Goal: Task Accomplishment & Management: Complete application form

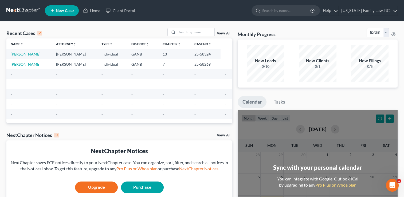
click at [24, 53] on link "[PERSON_NAME]" at bounding box center [26, 54] width 30 height 5
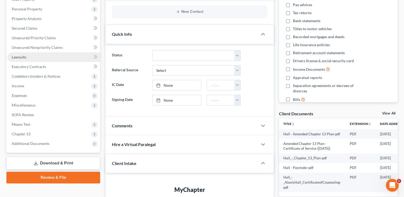
scroll to position [107, 0]
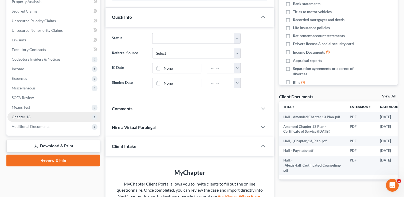
click at [94, 117] on icon at bounding box center [94, 117] width 4 height 4
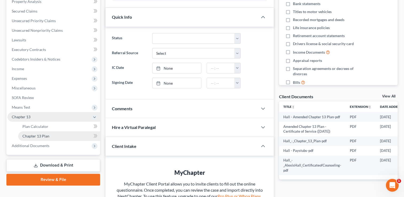
click at [46, 137] on span "Chapter 13 Plan" at bounding box center [35, 136] width 27 height 5
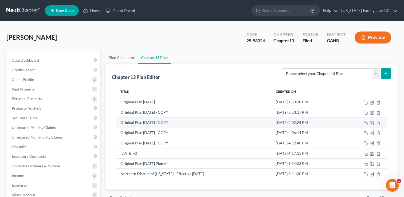
scroll to position [27, 0]
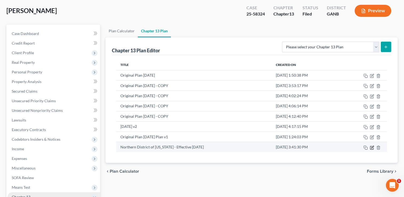
click at [373, 146] on icon "button" at bounding box center [373, 147] width 2 height 2
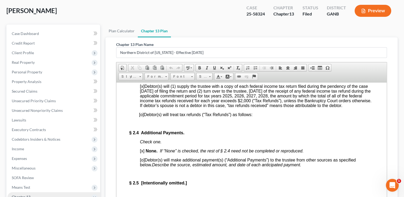
scroll to position [615, 0]
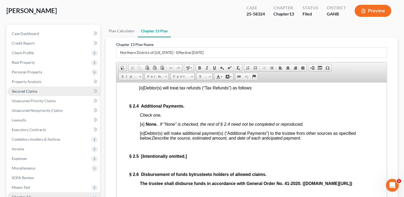
click at [30, 91] on span "Secured Claims" at bounding box center [25, 91] width 26 height 5
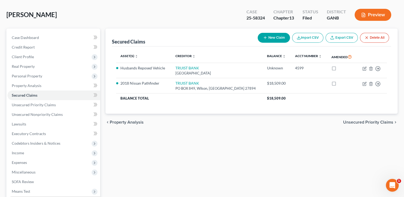
scroll to position [96, 0]
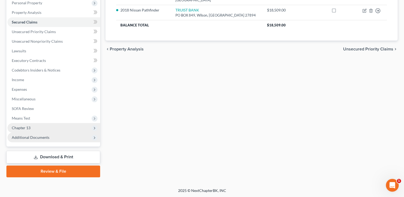
click at [38, 137] on span "Additional Documents" at bounding box center [31, 137] width 38 height 5
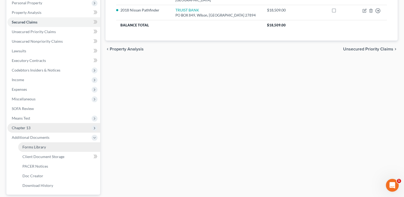
click at [39, 147] on span "Forms Library" at bounding box center [34, 147] width 24 height 5
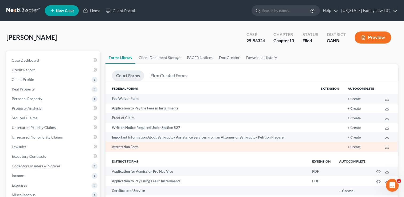
scroll to position [27, 0]
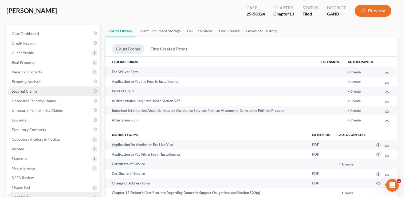
click at [25, 92] on span "Secured Claims" at bounding box center [25, 91] width 26 height 5
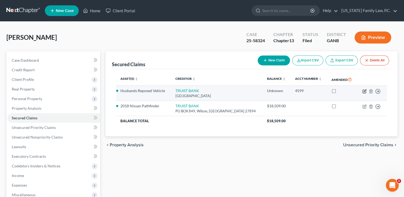
click at [366, 91] on icon "button" at bounding box center [365, 91] width 2 height 2
select select "48"
select select "0"
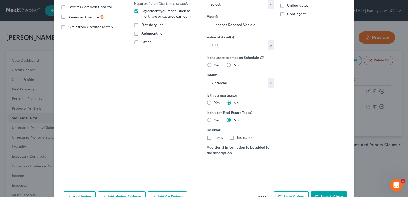
scroll to position [131, 0]
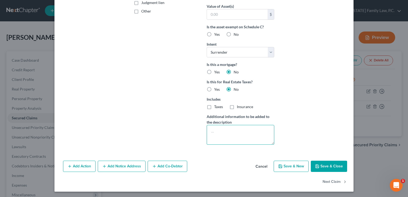
click at [229, 134] on textarea at bounding box center [241, 135] width 68 height 20
click at [76, 166] on button "Add Action" at bounding box center [79, 166] width 33 height 11
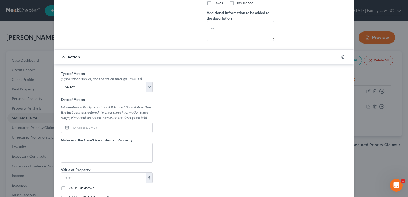
scroll to position [238, 0]
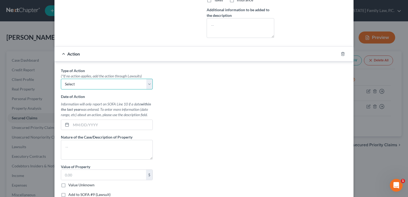
click at [149, 84] on select "Select Repossession Garnishment Foreclosure Personal Injury Attached, Seized, O…" at bounding box center [107, 84] width 92 height 11
click at [195, 82] on div "Type of Action * (*If no action applies, add the action through Lawsuits) Selec…" at bounding box center [204, 135] width 292 height 134
click at [341, 52] on icon "button" at bounding box center [343, 54] width 4 height 4
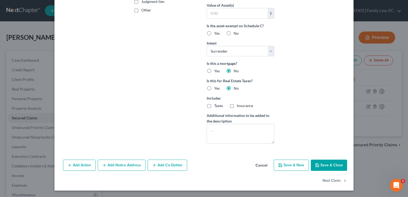
scroll to position [131, 0]
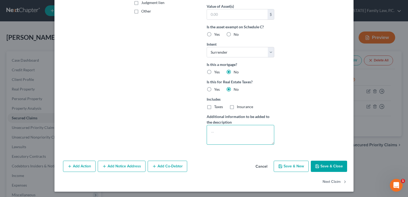
click at [214, 133] on textarea at bounding box center [241, 135] width 68 height 20
paste textarea "Debtor surrenders the 2018 Ford F-150 (VIN [US_VEHICLE_IDENTIFICATION_NUMBER]) …"
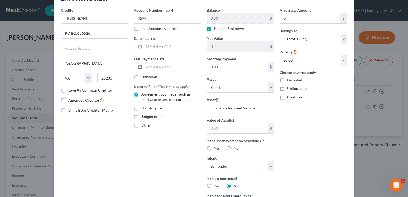
scroll to position [0, 0]
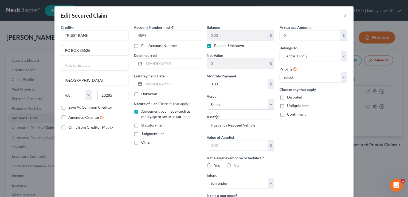
type textarea "Debtor surrenders the 2018 Ford F-150 (VIN [US_VEHICLE_IDENTIFICATION_NUMBER]) …"
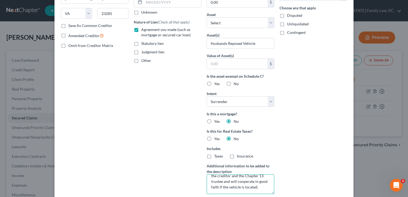
scroll to position [107, 0]
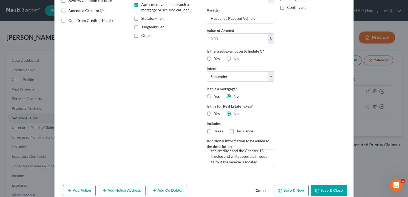
click at [330, 188] on button "Save & Close" at bounding box center [329, 190] width 36 height 11
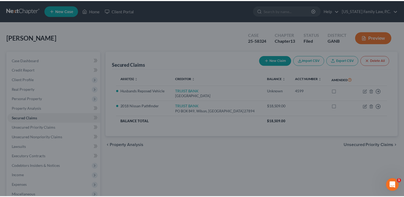
scroll to position [73, 0]
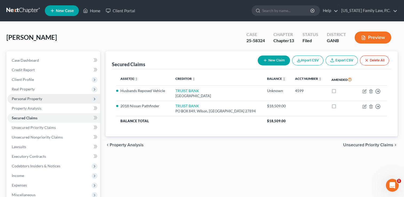
click at [34, 99] on span "Personal Property" at bounding box center [27, 99] width 30 height 5
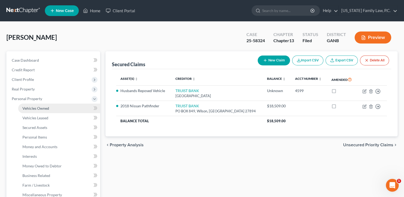
click at [34, 109] on span "Vehicles Owned" at bounding box center [35, 108] width 27 height 5
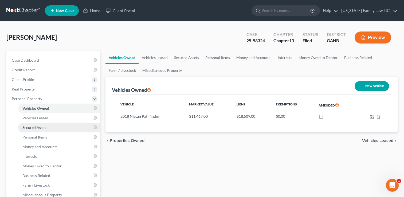
click at [34, 128] on span "Secured Assets" at bounding box center [34, 127] width 25 height 5
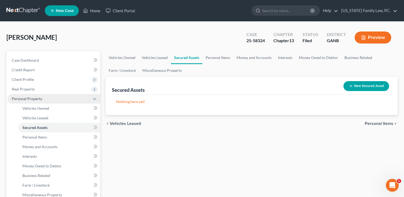
click at [32, 98] on span "Personal Property" at bounding box center [27, 99] width 30 height 5
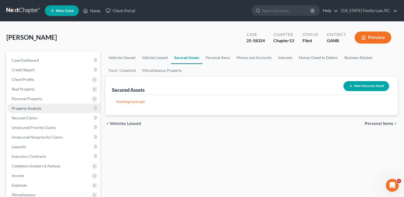
click at [32, 107] on span "Property Analysis" at bounding box center [27, 108] width 30 height 5
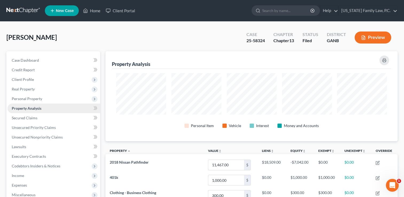
click at [32, 107] on span "Property Analysis" at bounding box center [27, 108] width 30 height 5
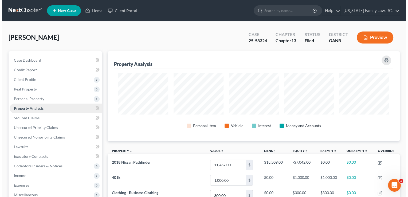
scroll to position [90, 292]
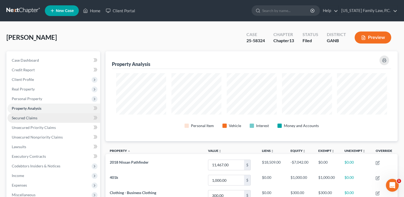
click at [29, 117] on span "Secured Claims" at bounding box center [25, 118] width 26 height 5
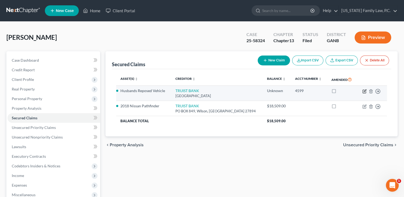
click at [364, 90] on icon "button" at bounding box center [365, 91] width 4 height 4
select select "48"
select select "0"
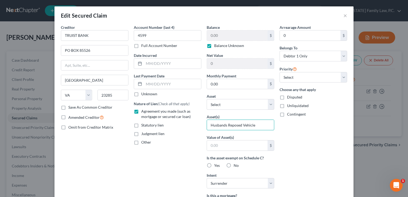
drag, startPoint x: 256, startPoint y: 125, endPoint x: 200, endPoint y: 124, distance: 55.9
click at [200, 124] on div "Creditor * TRUIST BANK PO BOX 85526 [GEOGRAPHIC_DATA] [US_STATE][GEOGRAPHIC_DAT…" at bounding box center [204, 153] width 292 height 256
click at [240, 125] on input "Husbands Reposed Vehicle - 2017 Nissan Titan" at bounding box center [240, 125] width 67 height 10
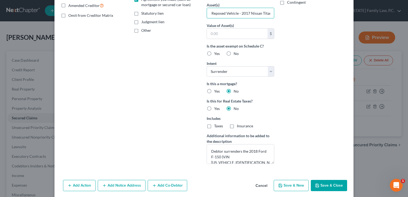
scroll to position [131, 0]
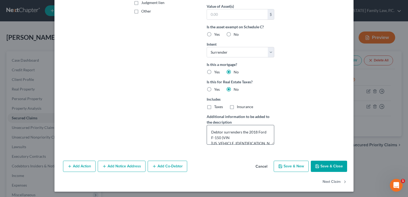
type input "Husbands Reposed Vehicle - 2017 Nissan Titan"
drag, startPoint x: 247, startPoint y: 130, endPoint x: 219, endPoint y: 135, distance: 28.7
click at [219, 135] on textarea "Debtor surrenders the 2018 Ford F-150 (VIN [US_VEHICLE_IDENTIFICATION_NUMBER]) …" at bounding box center [241, 135] width 68 height 20
paste textarea "7 Nissan Titan"
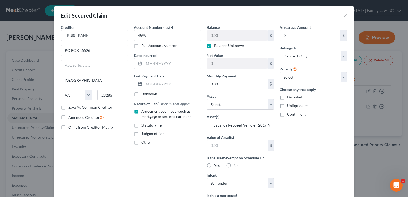
scroll to position [27, 0]
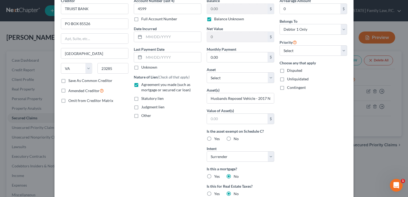
type textarea "Debtor surrenders the 2017 Nissan Titan (VIN Unknown) to Creditor. Debtor no lo…"
click at [68, 90] on label "Amended Creditor" at bounding box center [86, 91] width 36 height 6
click at [71, 90] on input "Amended Creditor" at bounding box center [72, 89] width 3 height 3
checkbox input "true"
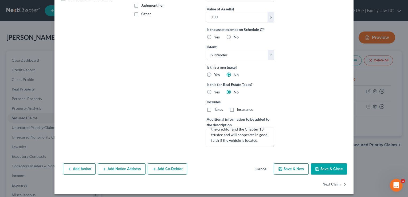
scroll to position [131, 0]
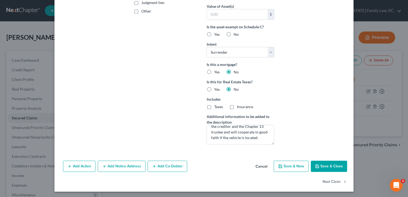
click at [330, 164] on button "Save & Close" at bounding box center [329, 166] width 36 height 11
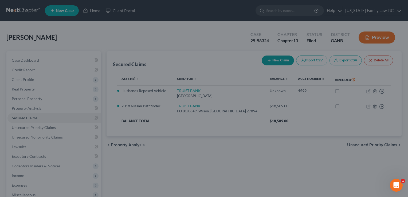
scroll to position [73, 0]
checkbox input "true"
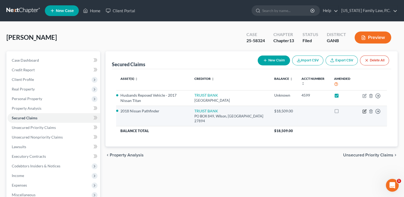
click at [364, 113] on icon "button" at bounding box center [364, 111] width 3 height 3
select select "28"
select select "2"
select select "0"
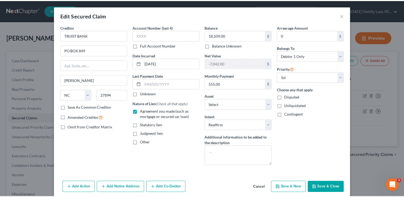
scroll to position [0, 0]
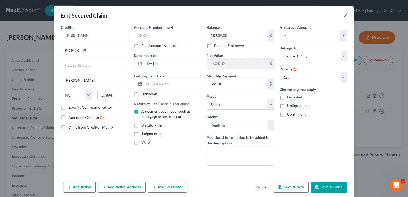
click at [344, 16] on button "×" at bounding box center [346, 15] width 4 height 6
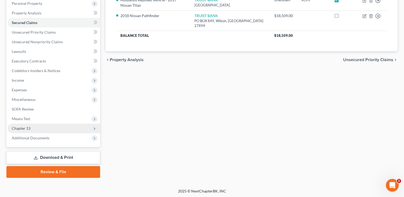
scroll to position [96, 0]
click at [28, 127] on span "Chapter 13" at bounding box center [21, 128] width 19 height 5
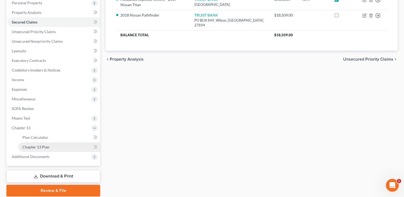
click at [36, 148] on span "Chapter 13 Plan" at bounding box center [35, 147] width 27 height 5
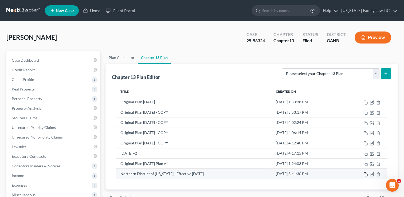
click at [365, 174] on rect "button" at bounding box center [366, 175] width 2 height 2
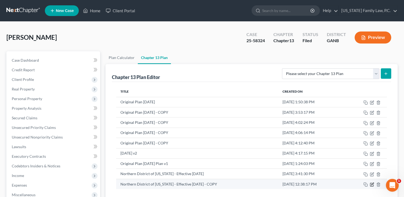
click at [373, 183] on icon "button" at bounding box center [372, 185] width 4 height 4
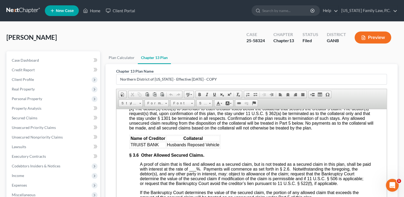
scroll to position [1016, 0]
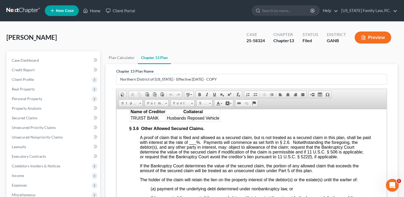
click at [219, 120] on span "Husbands Reposed Vehicle" at bounding box center [193, 118] width 53 height 5
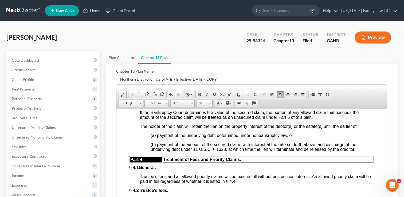
scroll to position [1043, 0]
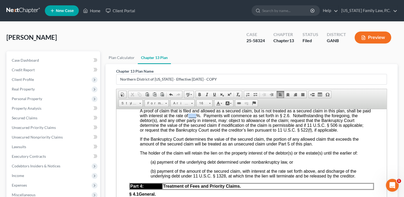
drag, startPoint x: 199, startPoint y: 150, endPoint x: 206, endPoint y: 152, distance: 7.1
click at [206, 132] on span "A proof of claim that is filed and allowed as a secured claim, but is not treat…" at bounding box center [255, 121] width 231 height 24
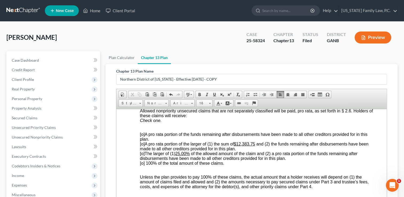
scroll to position [1417, 0]
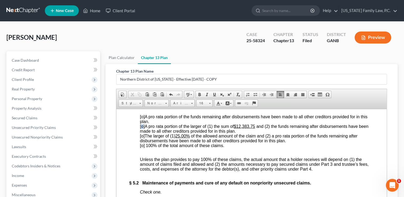
click at [143, 129] on span "[o]" at bounding box center [142, 126] width 5 height 5
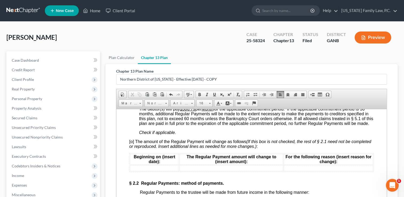
scroll to position [401, 0]
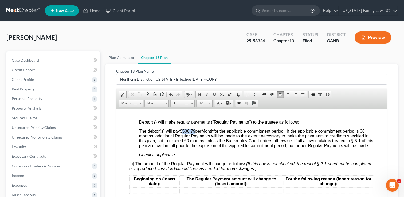
drag, startPoint x: 184, startPoint y: 135, endPoint x: 196, endPoint y: 136, distance: 12.1
click at [196, 133] on u "$506.79" at bounding box center [188, 131] width 16 height 5
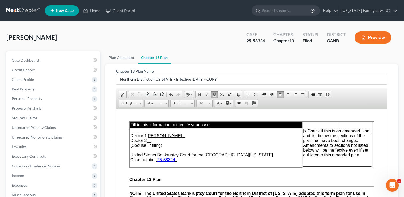
scroll to position [0, 0]
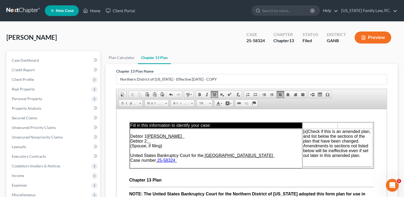
click at [166, 136] on u "[PERSON_NAME]" at bounding box center [164, 136] width 35 height 5
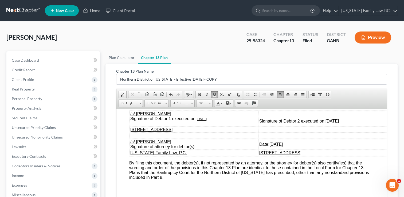
scroll to position [1838, 0]
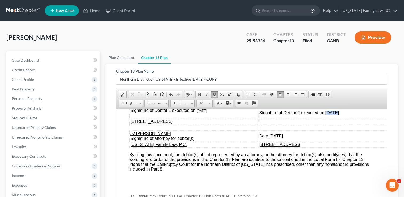
drag, startPoint x: 322, startPoint y: 134, endPoint x: 332, endPoint y: 134, distance: 9.6
click at [332, 115] on u "[DATE]" at bounding box center [332, 112] width 13 height 5
click at [200, 113] on span "/s/ [PERSON_NAME] Signature of Debtor 1 executed on: [DATE]" at bounding box center [168, 107] width 76 height 9
drag, startPoint x: 322, startPoint y: 135, endPoint x: 344, endPoint y: 133, distance: 21.4
click at [344, 118] on td "Signature of Debtor 2 executed on: [DATE]" at bounding box center [326, 111] width 134 height 16
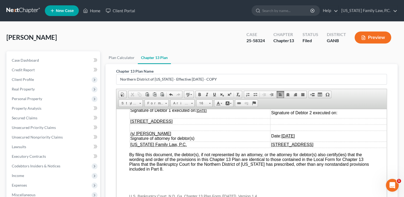
drag, startPoint x: 198, startPoint y: 131, endPoint x: 214, endPoint y: 132, distance: 16.8
click at [214, 118] on td "/s/ [PERSON_NAME] Signature of Debtor 1 executed on: [DATE]" at bounding box center [200, 111] width 141 height 16
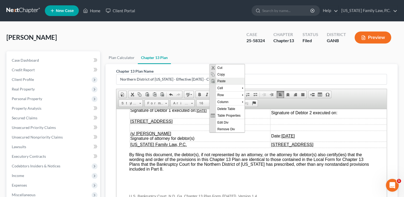
click at [222, 78] on span "Paste" at bounding box center [230, 81] width 29 height 7
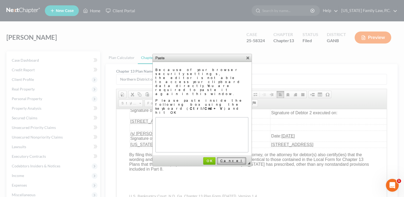
click at [236, 159] on span "Cancel" at bounding box center [232, 161] width 28 height 4
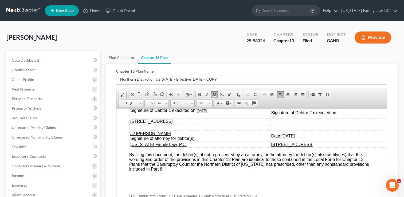
click at [198, 113] on u "[DATE]" at bounding box center [202, 111] width 10 height 4
drag, startPoint x: 266, startPoint y: 158, endPoint x: 276, endPoint y: 158, distance: 9.9
click at [282, 138] on u "[DATE]" at bounding box center [288, 136] width 13 height 5
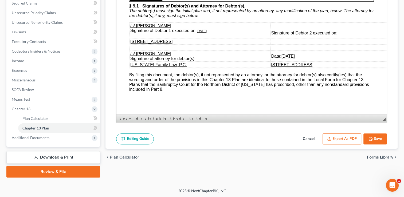
scroll to position [115, 0]
click at [377, 137] on button "Save" at bounding box center [376, 138] width 24 height 11
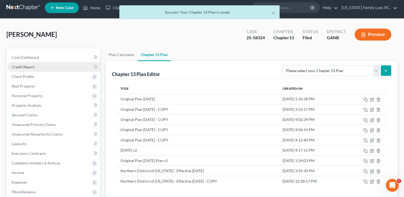
scroll to position [0, 0]
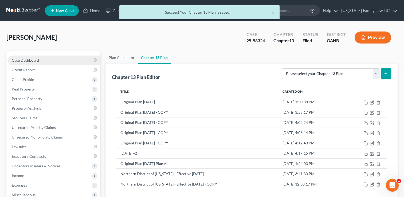
click at [29, 59] on span "Case Dashboard" at bounding box center [25, 60] width 27 height 5
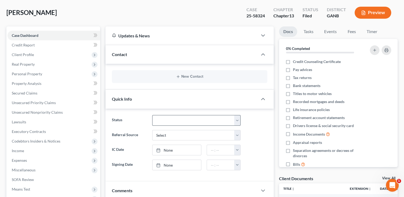
scroll to position [27, 0]
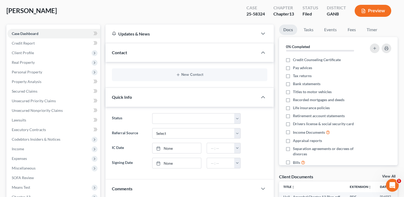
click at [267, 51] on div at bounding box center [266, 52] width 16 height 11
click at [262, 51] on icon "button" at bounding box center [263, 52] width 6 height 6
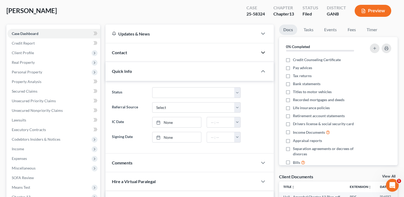
click at [262, 51] on icon "button" at bounding box center [263, 52] width 6 height 6
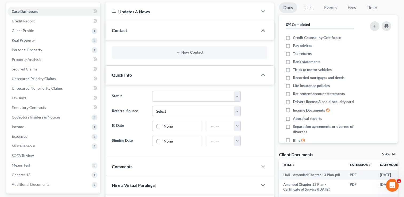
scroll to position [0, 0]
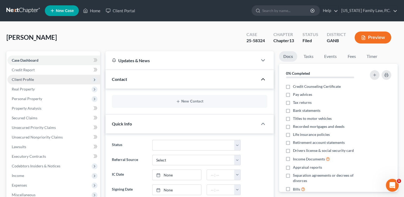
click at [29, 77] on span "Client Profile" at bounding box center [53, 80] width 93 height 10
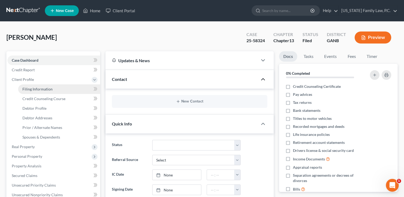
click at [30, 90] on span "Filing Information" at bounding box center [37, 89] width 30 height 5
select select "1"
select select "0"
select select "3"
select select "10"
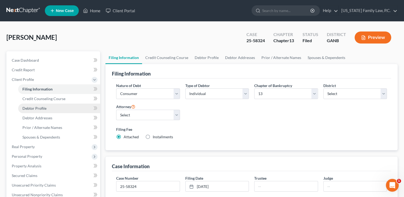
click at [37, 107] on span "Debtor Profile" at bounding box center [34, 108] width 24 height 5
select select "1"
select select "0"
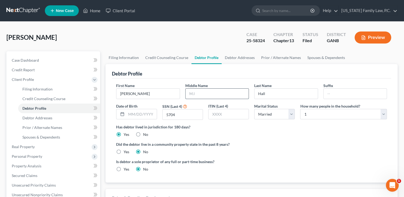
click at [205, 92] on input "text" at bounding box center [217, 94] width 63 height 10
type input "[PERSON_NAME]"
click at [367, 36] on button "Preview" at bounding box center [373, 38] width 37 height 12
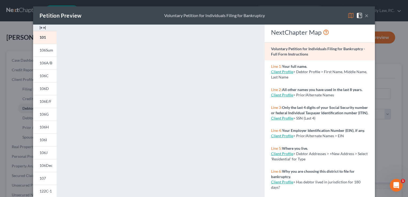
click at [366, 15] on button "×" at bounding box center [367, 15] width 4 height 6
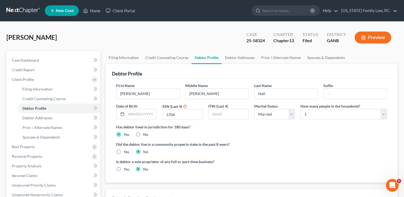
scroll to position [154, 0]
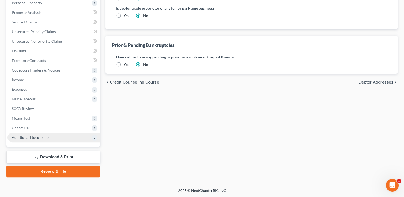
click at [86, 137] on span "Additional Documents" at bounding box center [53, 138] width 93 height 10
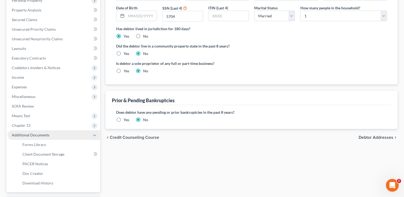
scroll to position [96, 0]
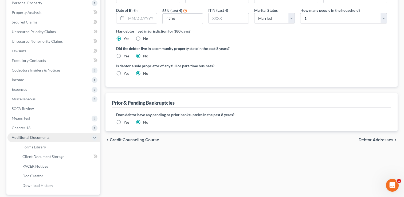
click at [86, 137] on span "Additional Documents" at bounding box center [53, 138] width 93 height 10
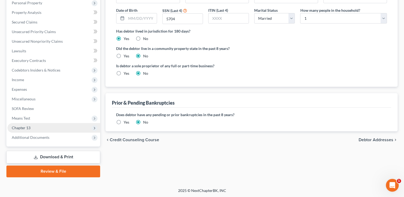
click at [34, 129] on span "Chapter 13" at bounding box center [53, 128] width 93 height 10
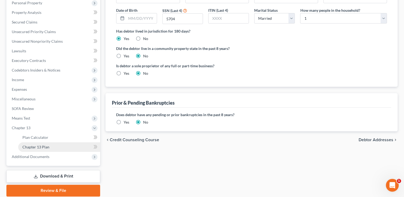
click at [39, 148] on span "Chapter 13 Plan" at bounding box center [35, 147] width 27 height 5
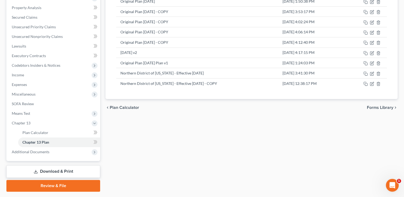
scroll to position [107, 0]
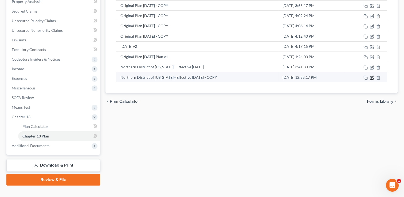
click at [372, 78] on icon "button" at bounding box center [373, 77] width 2 height 2
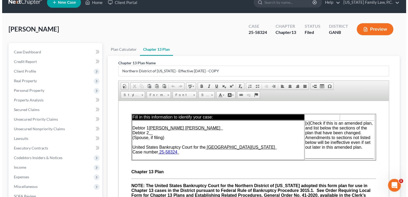
scroll to position [0, 0]
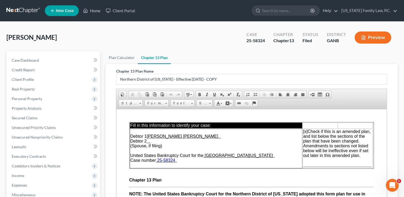
click at [373, 38] on button "Preview" at bounding box center [373, 38] width 37 height 12
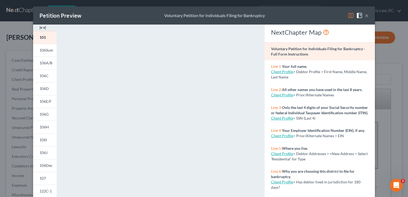
click at [366, 16] on button "×" at bounding box center [367, 15] width 4 height 6
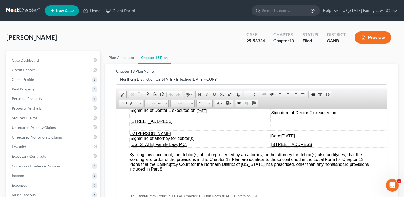
scroll to position [115, 0]
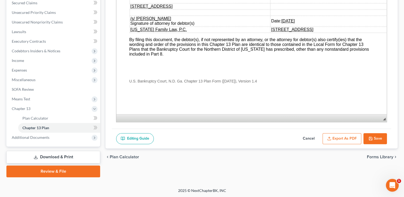
click at [376, 137] on button "Save" at bounding box center [376, 138] width 24 height 11
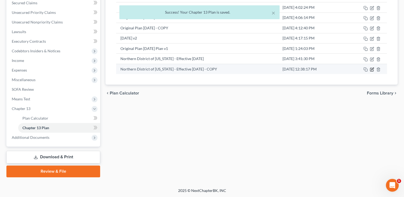
click at [373, 69] on icon "button" at bounding box center [372, 69] width 4 height 4
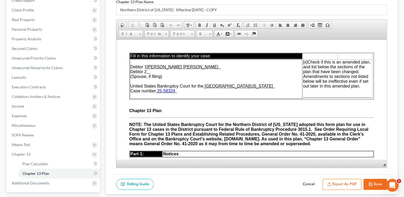
scroll to position [0, 0]
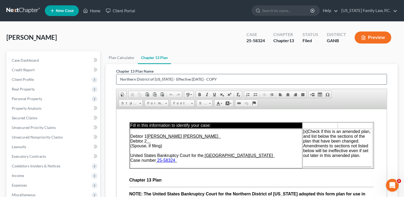
drag, startPoint x: 206, startPoint y: 79, endPoint x: 230, endPoint y: 78, distance: 24.1
click at [229, 78] on input "Northern District of [US_STATE] - Effective [DATE] - COPY" at bounding box center [252, 79] width 271 height 10
type input "Northern District of [US_STATE] - Effective [DATE] - [DATE]"
click at [235, 53] on ul "Plan Calculator Chapter 13 Plan" at bounding box center [252, 57] width 292 height 13
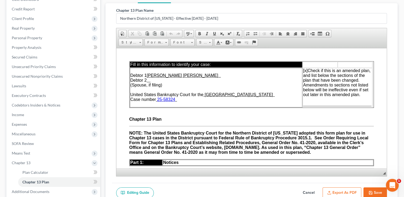
scroll to position [115, 0]
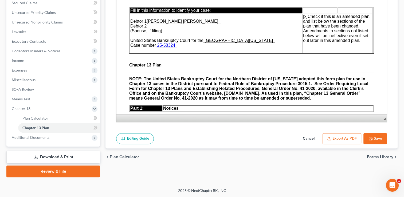
click at [377, 136] on button "Save" at bounding box center [376, 138] width 24 height 11
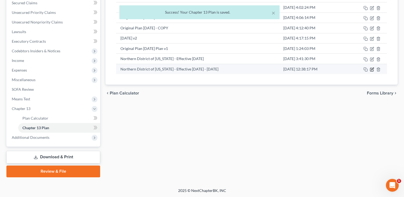
click at [372, 69] on icon "button" at bounding box center [373, 69] width 2 height 2
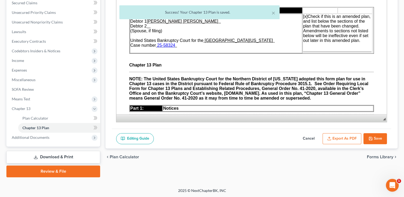
scroll to position [0, 0]
click at [346, 138] on button "Export as PDF" at bounding box center [342, 138] width 39 height 11
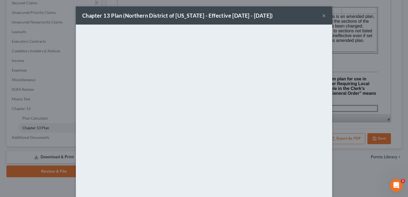
click at [238, 11] on div "Chapter 13 Plan (Northern District of [US_STATE] - Effective [DATE] - [DATE]) ×" at bounding box center [204, 15] width 257 height 18
click at [322, 16] on button "×" at bounding box center [324, 15] width 4 height 6
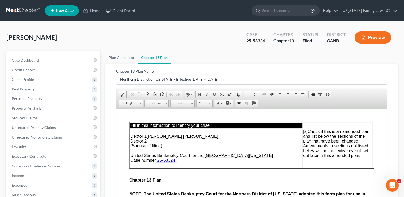
scroll to position [115, 0]
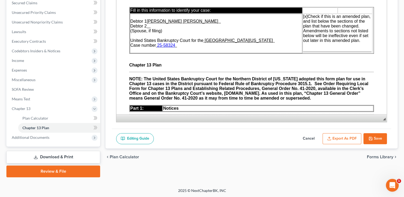
click at [55, 171] on link "Review & File" at bounding box center [53, 172] width 94 height 12
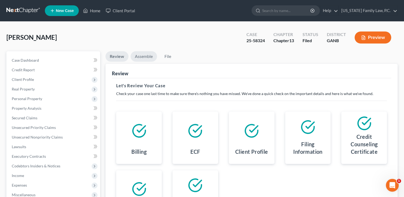
click at [142, 57] on link "Assemble" at bounding box center [144, 56] width 26 height 10
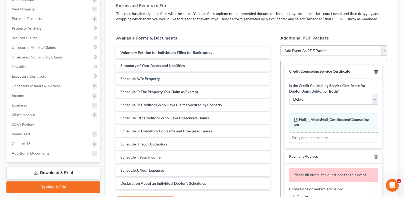
click at [374, 71] on icon "button" at bounding box center [376, 72] width 4 height 4
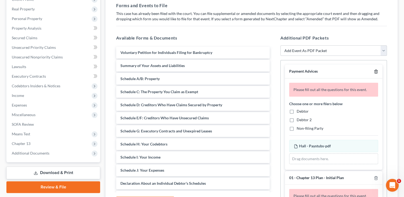
click at [374, 71] on icon "button" at bounding box center [376, 72] width 4 height 4
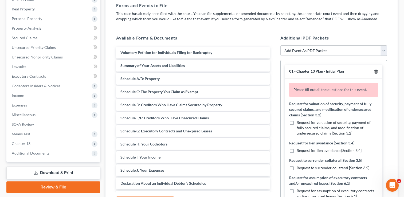
click at [374, 71] on icon "button" at bounding box center [376, 72] width 4 height 4
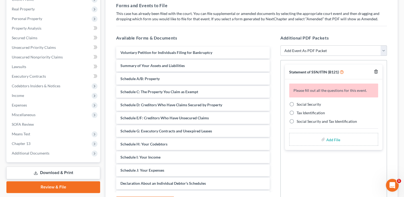
click at [376, 72] on line "button" at bounding box center [376, 72] width 0 height 1
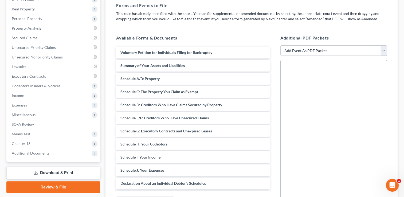
click at [320, 48] on select "Add Event As PDF Packet 01 - Chapter 13 Plan - Initial Plan 02-Application to P…" at bounding box center [334, 50] width 107 height 11
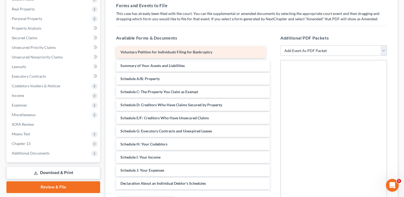
click at [186, 51] on div "Voluntary Petition for Individuals Filing for Bankruptcy Voluntary Petition for…" at bounding box center [193, 197] width 162 height 300
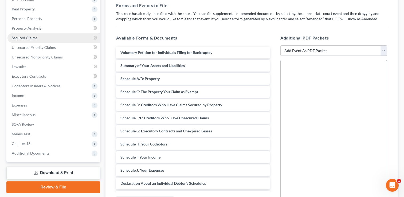
click at [35, 38] on span "Secured Claims" at bounding box center [25, 38] width 26 height 5
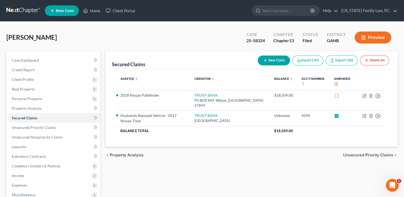
click at [374, 37] on button "Preview" at bounding box center [373, 38] width 37 height 12
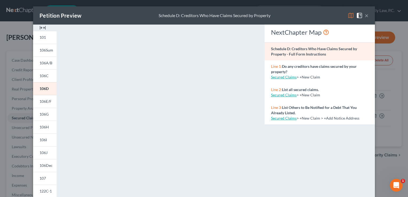
click at [365, 15] on button "×" at bounding box center [367, 15] width 4 height 6
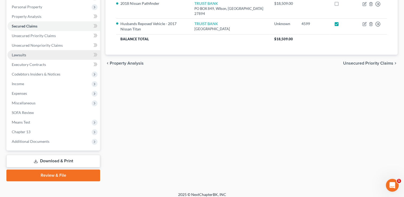
scroll to position [96, 0]
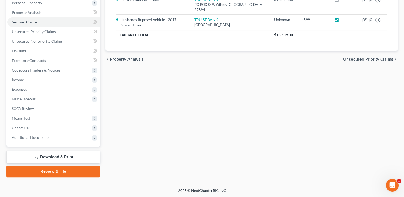
click at [62, 157] on link "Download & Print" at bounding box center [53, 157] width 94 height 13
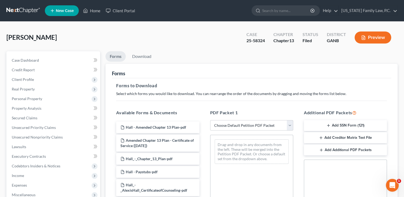
scroll to position [27, 0]
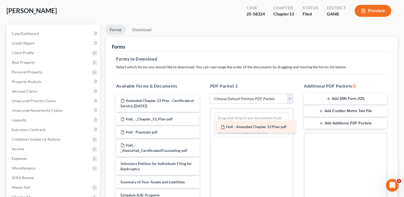
drag, startPoint x: 142, startPoint y: 98, endPoint x: 242, endPoint y: 125, distance: 104.0
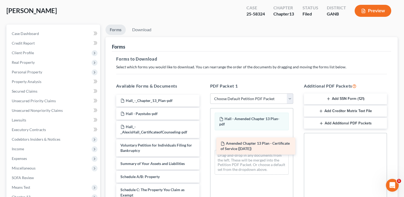
drag, startPoint x: 158, startPoint y: 102, endPoint x: 258, endPoint y: 145, distance: 109.2
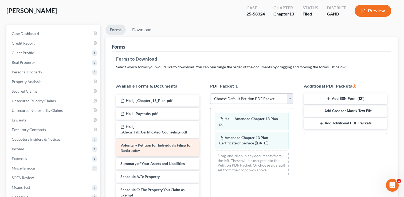
click at [159, 147] on div "Voluntary Petition for Individuals Filing for Bankruptcy" at bounding box center [157, 148] width 83 height 17
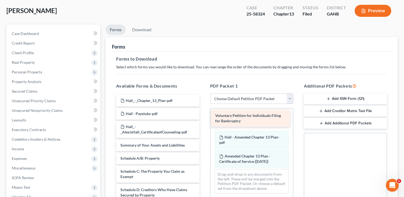
drag, startPoint x: 153, startPoint y: 146, endPoint x: 248, endPoint y: 117, distance: 99.3
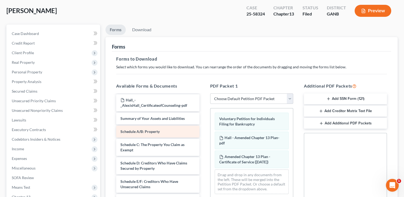
click at [152, 130] on span "Schedule A/B: Property" at bounding box center [140, 131] width 39 height 5
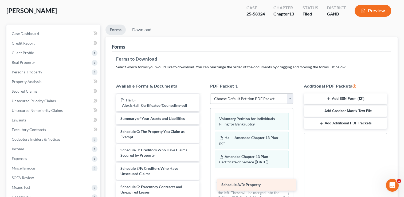
drag, startPoint x: 151, startPoint y: 129, endPoint x: 252, endPoint y: 183, distance: 114.4
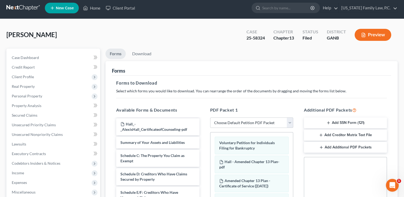
scroll to position [0, 0]
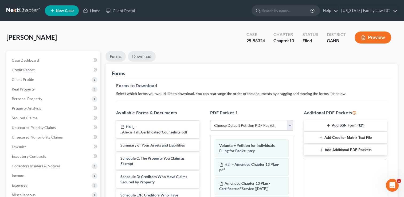
click at [139, 56] on link "Download" at bounding box center [142, 56] width 28 height 10
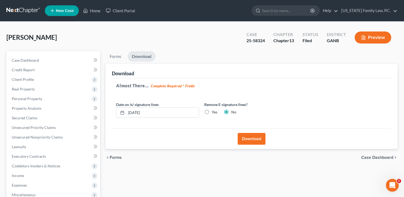
click at [247, 137] on button "Download" at bounding box center [252, 139] width 28 height 12
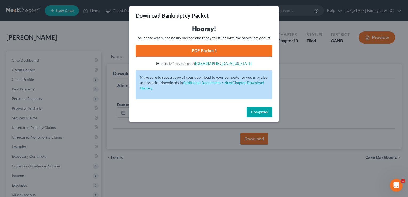
click at [197, 49] on link "PDF Packet 1" at bounding box center [204, 51] width 137 height 12
click at [258, 112] on span "Complete!" at bounding box center [259, 112] width 17 height 5
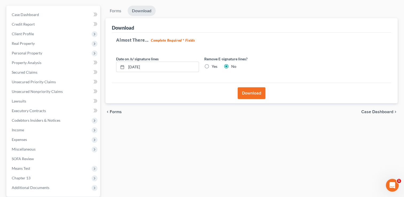
scroll to position [96, 0]
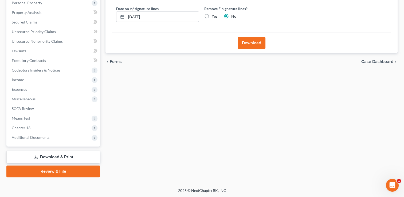
click at [46, 171] on link "Review & File" at bounding box center [53, 172] width 94 height 12
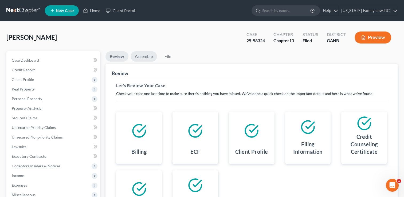
click at [143, 57] on link "Assemble" at bounding box center [144, 56] width 26 height 10
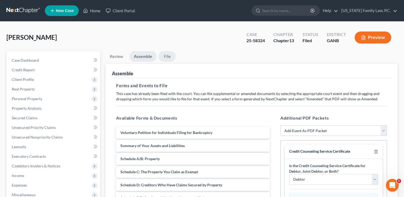
click at [169, 57] on link "File" at bounding box center [167, 56] width 17 height 10
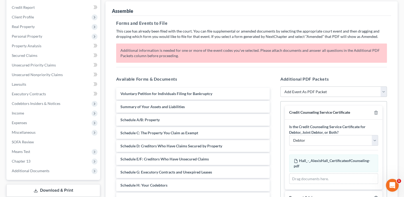
scroll to position [80, 0]
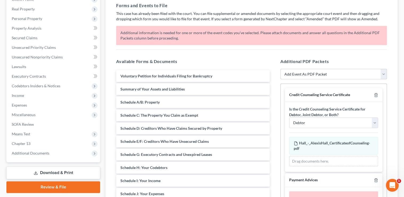
click at [385, 73] on select "Add Event As PDF Packet 01 - Chapter 13 Plan - Initial Plan 02-Application to P…" at bounding box center [334, 74] width 107 height 11
click at [235, 65] on div "Available Forms & Documents Voluntary Petition for Individuals Filing for Bankr…" at bounding box center [193, 144] width 164 height 181
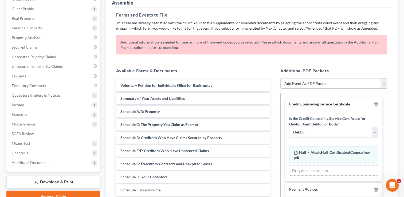
scroll to position [53, 0]
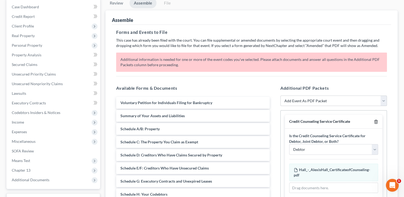
click at [374, 123] on icon "button" at bounding box center [376, 122] width 4 height 4
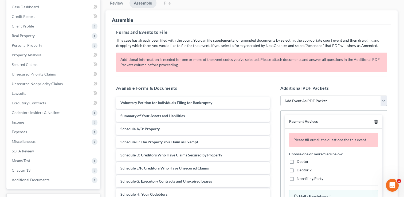
click at [374, 123] on icon "button" at bounding box center [376, 122] width 4 height 4
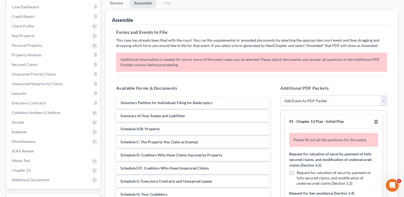
click at [374, 123] on icon "button" at bounding box center [376, 122] width 4 height 4
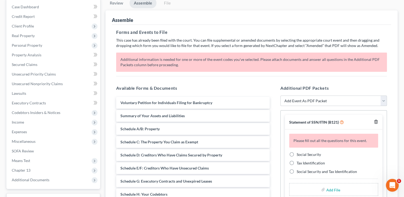
click at [375, 121] on icon "button" at bounding box center [376, 121] width 2 height 3
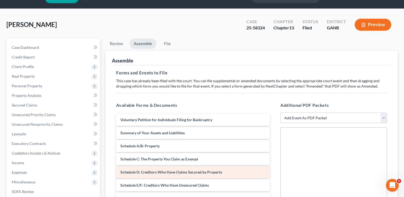
scroll to position [4, 0]
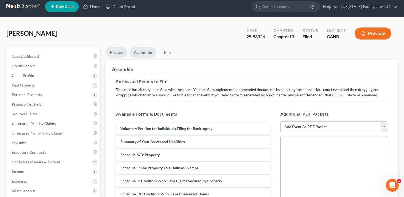
click at [114, 51] on link "Review" at bounding box center [117, 52] width 22 height 10
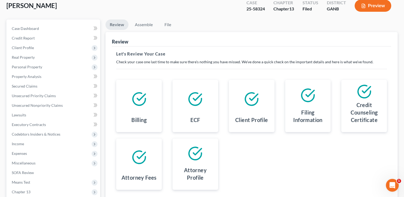
scroll to position [0, 0]
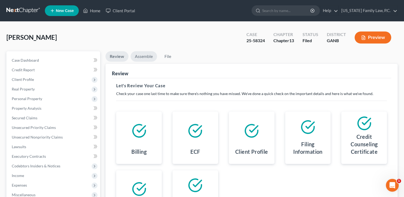
click at [141, 58] on link "Assemble" at bounding box center [144, 56] width 26 height 10
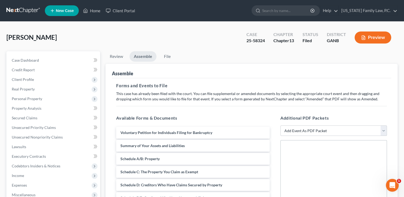
scroll to position [27, 0]
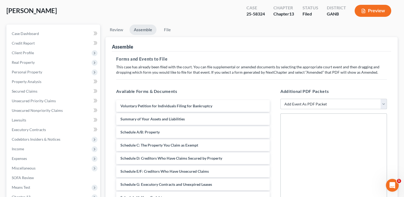
click at [385, 99] on select "Add Event As PDF Packet 01 - Chapter 13 Plan - Initial Plan 02-Application to P…" at bounding box center [334, 104] width 107 height 11
select select "4"
click at [281, 110] on select "Add Event As PDF Packet 01 - Chapter 13 Plan - Initial Plan 02-Application to P…" at bounding box center [334, 104] width 107 height 11
select select
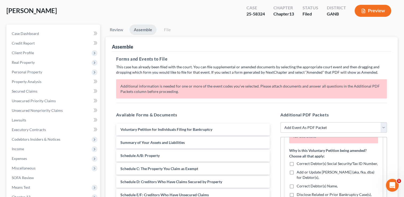
scroll to position [53, 0]
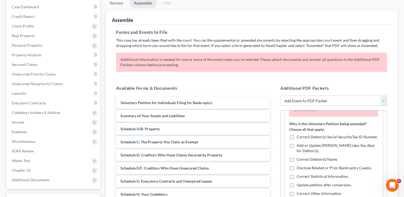
click at [297, 159] on label "Correct Debtor(s) Name," at bounding box center [317, 159] width 41 height 5
click at [299, 159] on input "Correct Debtor(s) Name," at bounding box center [300, 158] width 3 height 3
checkbox input "true"
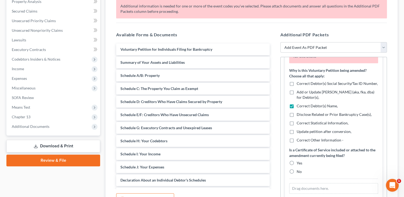
scroll to position [134, 0]
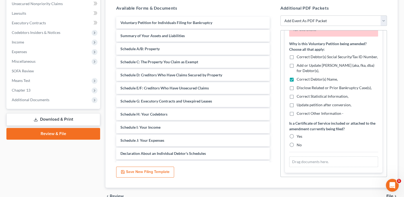
click at [297, 134] on label "Yes" at bounding box center [300, 136] width 6 height 5
click at [299, 134] on input "Yes" at bounding box center [300, 135] width 3 height 3
radio input "true"
click at [31, 89] on span "Chapter 13" at bounding box center [53, 91] width 93 height 10
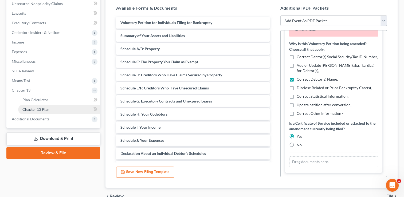
click at [40, 109] on span "Chapter 13 Plan" at bounding box center [35, 109] width 27 height 5
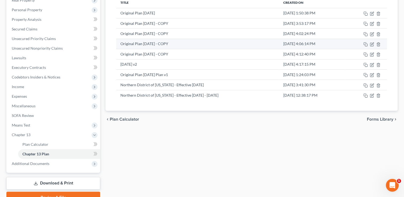
scroll to position [107, 0]
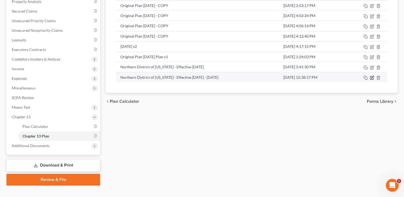
click at [372, 76] on icon "button" at bounding box center [372, 78] width 4 height 4
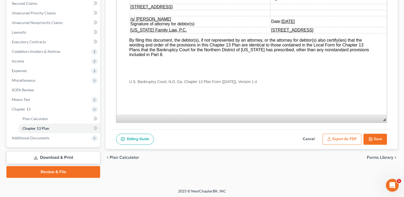
scroll to position [115, 0]
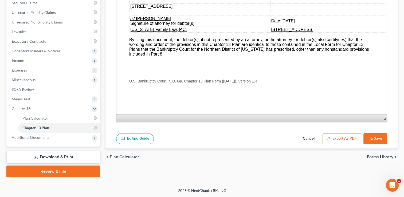
click at [341, 137] on button "Export as PDF" at bounding box center [342, 138] width 39 height 11
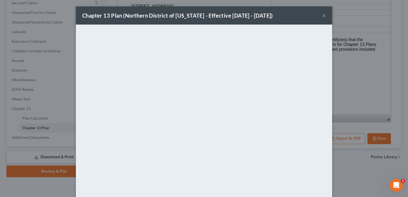
click at [322, 16] on button "×" at bounding box center [324, 15] width 4 height 6
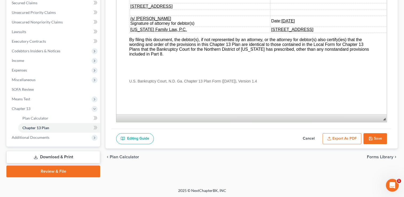
click at [55, 172] on link "Review & File" at bounding box center [53, 172] width 94 height 12
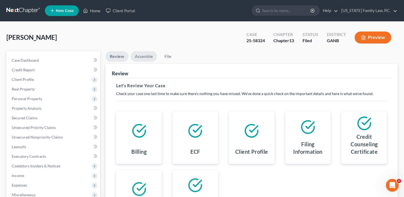
click at [146, 57] on link "Assemble" at bounding box center [144, 56] width 26 height 10
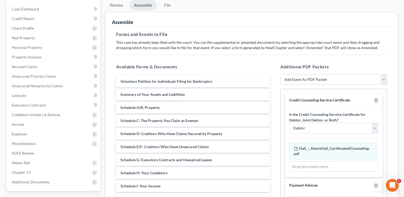
scroll to position [53, 0]
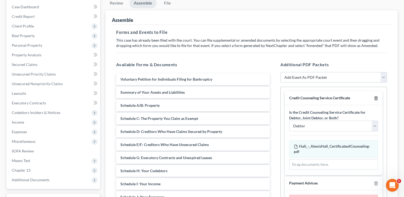
click at [374, 97] on icon "button" at bounding box center [376, 98] width 4 height 4
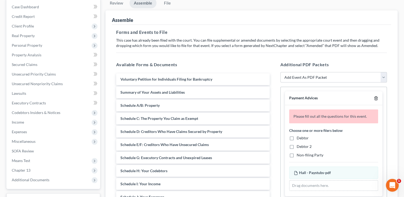
click at [374, 97] on icon "button" at bounding box center [376, 98] width 4 height 4
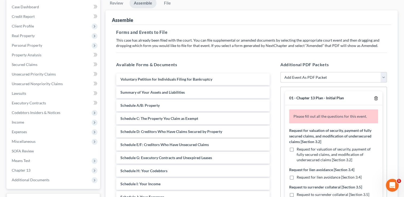
click at [374, 97] on icon "button" at bounding box center [376, 98] width 4 height 4
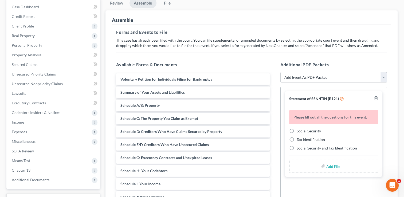
click at [372, 97] on div at bounding box center [375, 99] width 6 height 6
drag, startPoint x: 372, startPoint y: 97, endPoint x: 376, endPoint y: 98, distance: 4.0
click at [376, 98] on icon "button" at bounding box center [376, 98] width 4 height 4
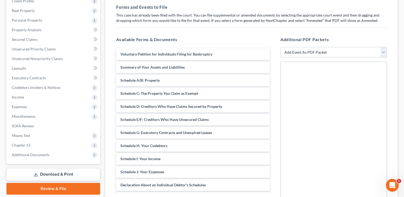
scroll to position [80, 0]
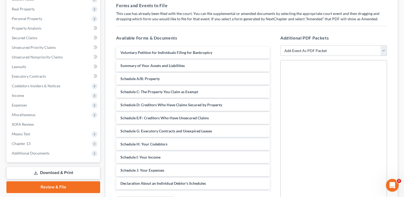
click at [384, 47] on select "Add Event As PDF Packet 01 - Chapter 13 Plan - Initial Plan 02-Application to P…" at bounding box center [334, 50] width 107 height 11
select select "4"
click at [281, 45] on select "Add Event As PDF Packet 01 - Chapter 13 Plan - Initial Plan 02-Application to P…" at bounding box center [334, 50] width 107 height 11
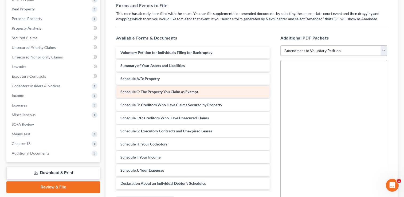
select select
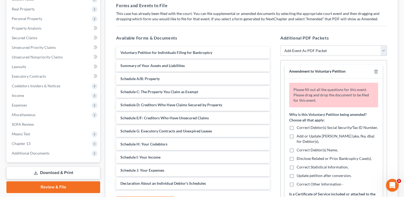
scroll to position [46, 0]
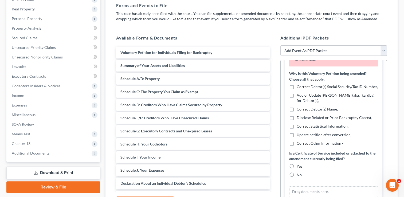
click at [297, 108] on label "Correct Debtor(s) Name," at bounding box center [317, 109] width 41 height 5
click at [299, 108] on input "Correct Debtor(s) Name," at bounding box center [300, 108] width 3 height 3
checkbox input "true"
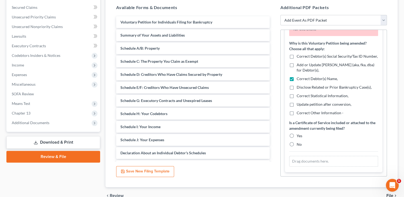
scroll to position [134, 0]
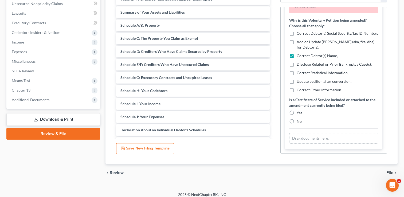
click at [297, 113] on label "Yes" at bounding box center [300, 112] width 6 height 5
click at [299, 113] on input "Yes" at bounding box center [300, 111] width 3 height 3
radio input "true"
click at [310, 140] on div "Drag documents here." at bounding box center [334, 138] width 89 height 11
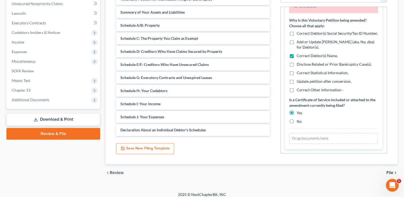
click at [354, 134] on div "Drag documents here." at bounding box center [334, 138] width 89 height 11
click at [320, 137] on div "Drag documents here." at bounding box center [334, 138] width 89 height 11
drag, startPoint x: 320, startPoint y: 137, endPoint x: 312, endPoint y: 137, distance: 7.2
click at [312, 137] on div "Drag documents here." at bounding box center [334, 138] width 89 height 11
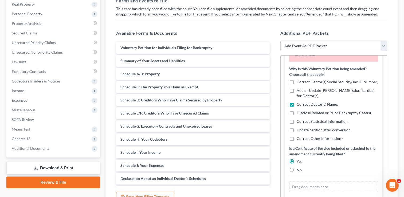
scroll to position [84, 0]
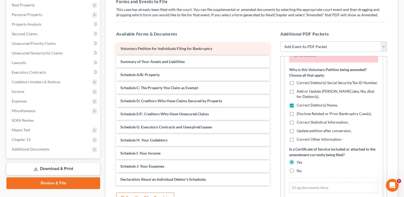
click at [162, 49] on span "Voluntary Petition for Individuals Filing for Bankruptcy" at bounding box center [167, 48] width 92 height 5
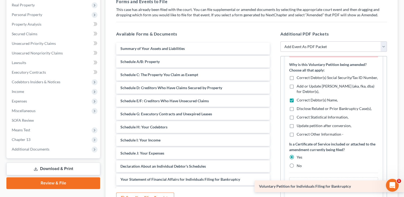
drag, startPoint x: 161, startPoint y: 47, endPoint x: 314, endPoint y: 186, distance: 206.5
click at [274, 186] on div "Voluntary Petition for Individuals Filing for Bankruptcy Voluntary Petition for…" at bounding box center [193, 186] width 162 height 287
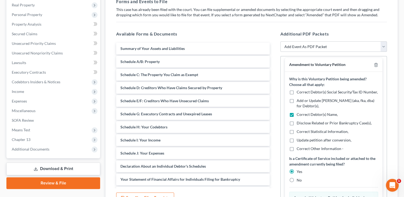
scroll to position [0, 0]
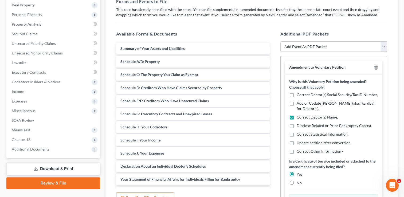
click at [386, 45] on select "Add Event As PDF Packet 01 - Chapter 13 Plan - Initial Plan 02-Application to P…" at bounding box center [334, 46] width 107 height 11
select select "18"
click at [281, 41] on select "Add Event As PDF Packet 01 - Chapter 13 Plan - Initial Plan 02-Application to P…" at bounding box center [334, 46] width 107 height 11
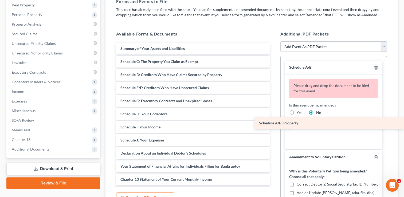
drag, startPoint x: 149, startPoint y: 60, endPoint x: 325, endPoint y: 122, distance: 186.3
click at [274, 122] on div "Schedule A/B: Property Summary of Your Assets and Liabilities Schedule A/B: Pro…" at bounding box center [193, 180] width 162 height 274
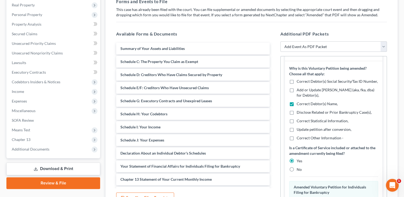
scroll to position [104, 0]
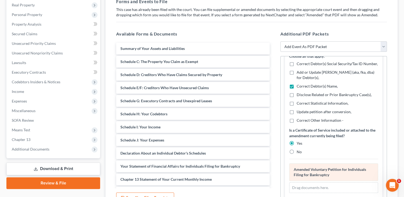
click at [344, 170] on div "Voluntary Petition for Individuals Filing for Bankruptcy Amended Voluntary Peti…" at bounding box center [334, 179] width 89 height 30
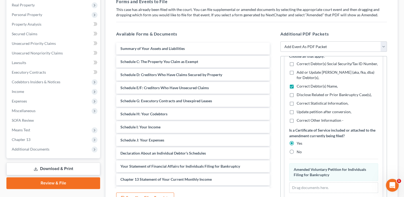
drag, startPoint x: 366, startPoint y: 171, endPoint x: 282, endPoint y: 77, distance: 125.7
click at [280, 77] on div "Additional PDF Packets Add Event As PDF Packet 01 - Chapter 13 Plan - Initial P…" at bounding box center [333, 116] width 117 height 181
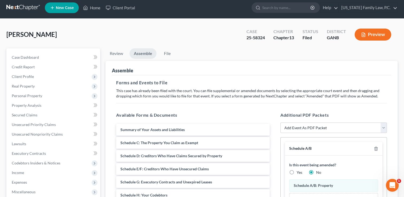
scroll to position [0, 0]
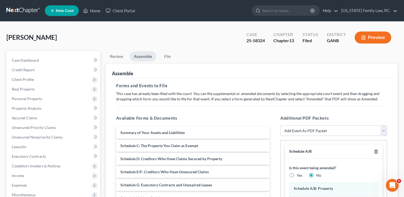
click at [374, 150] on icon "button" at bounding box center [376, 152] width 4 height 4
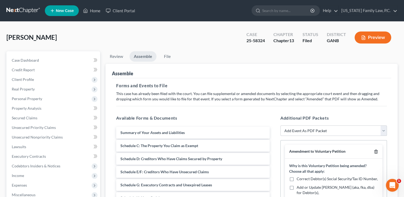
click at [374, 150] on icon "button" at bounding box center [376, 152] width 4 height 4
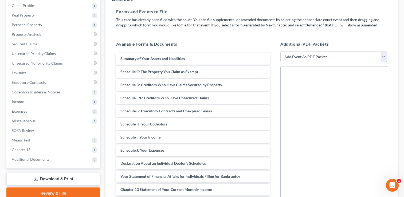
scroll to position [53, 0]
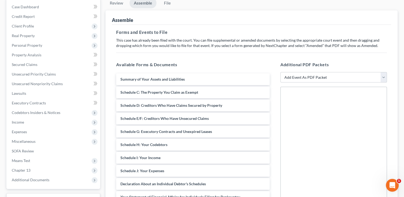
click at [295, 78] on select "Add Event As PDF Packet 01 - Chapter 13 Plan - Initial Plan 02-Application to P…" at bounding box center [334, 77] width 107 height 11
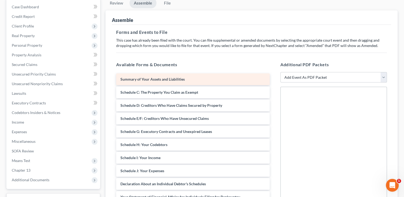
select select "4"
click at [281, 72] on select "Add Event As PDF Packet 01 - Chapter 13 Plan - Initial Plan 02-Application to P…" at bounding box center [334, 77] width 107 height 11
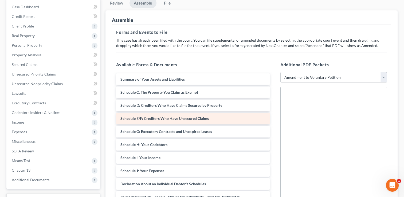
select select
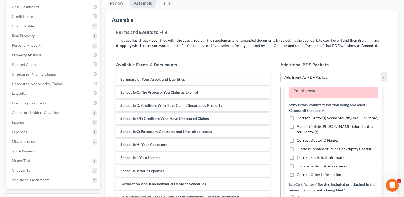
scroll to position [46, 0]
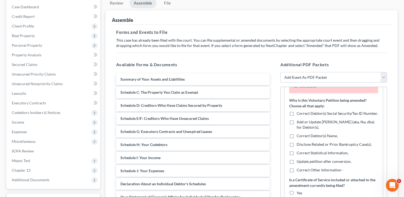
click at [297, 136] on label "Correct Debtor(s) Name," at bounding box center [317, 135] width 41 height 5
click at [299, 136] on input "Correct Debtor(s) Name," at bounding box center [300, 134] width 3 height 3
checkbox input "true"
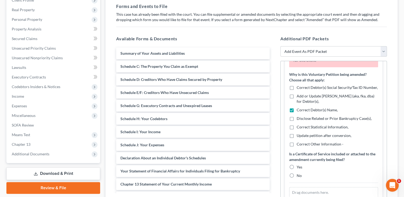
scroll to position [107, 0]
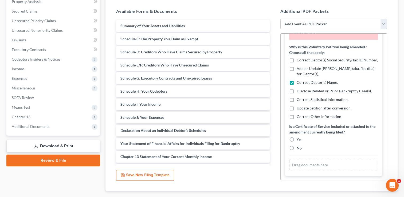
click at [325, 22] on select "Add Event As PDF Packet 01 - Chapter 13 Plan - Initial Plan 02-Application to P…" at bounding box center [334, 24] width 107 height 11
select select "18"
click at [281, 19] on select "Add Event As PDF Packet 01 - Chapter 13 Plan - Initial Plan 02-Application to P…" at bounding box center [334, 24] width 107 height 11
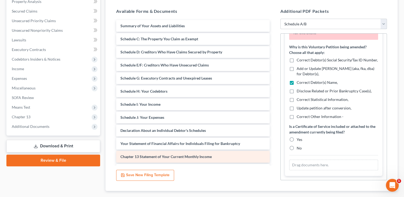
select select
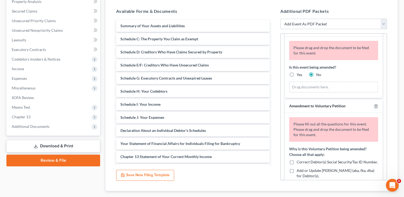
scroll to position [0, 0]
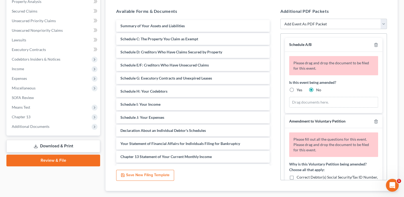
click at [297, 90] on label "Yes" at bounding box center [300, 89] width 6 height 5
click at [299, 90] on input "Yes" at bounding box center [300, 88] width 3 height 3
radio input "true"
radio input "false"
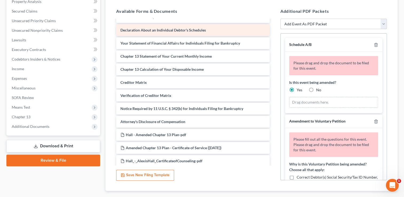
scroll to position [134, 0]
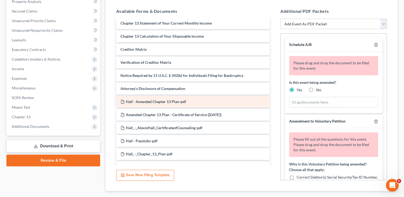
click at [169, 100] on span "Hall - Amended Chapter 13 Plan-pdf" at bounding box center [156, 101] width 60 height 5
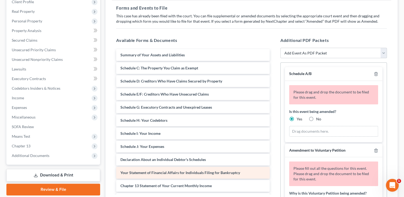
scroll to position [138, 0]
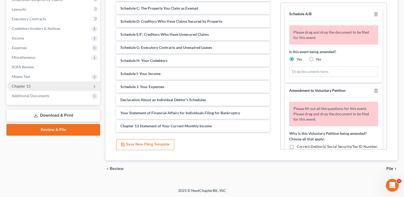
click at [32, 86] on span "Chapter 13" at bounding box center [53, 87] width 93 height 10
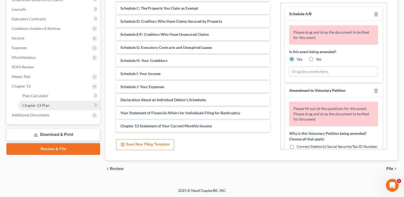
click at [35, 105] on span "Chapter 13 Plan" at bounding box center [35, 105] width 27 height 5
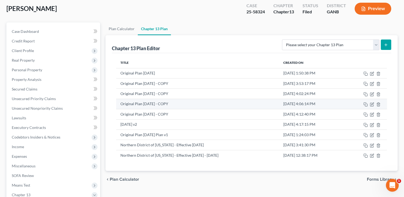
scroll to position [53, 0]
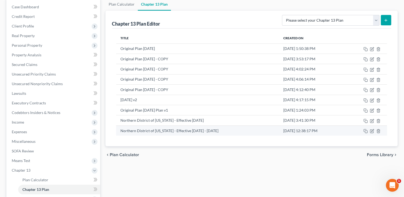
click at [251, 127] on td "Northern District of [US_STATE] - Effective [DATE] - [DATE]" at bounding box center [197, 131] width 163 height 10
click at [372, 130] on icon "button" at bounding box center [373, 130] width 2 height 2
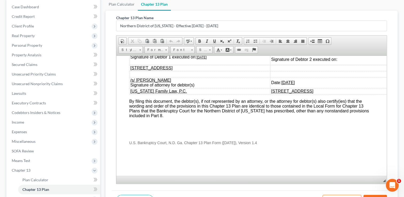
scroll to position [115, 0]
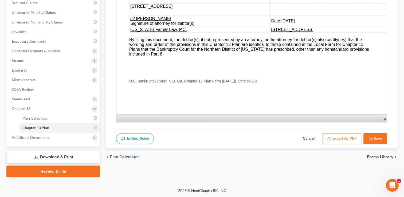
click at [376, 138] on button "Save" at bounding box center [376, 138] width 24 height 11
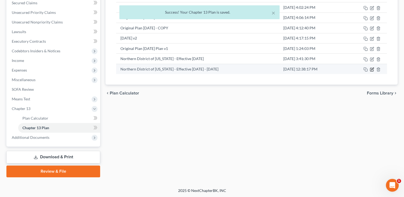
click at [372, 67] on icon "button" at bounding box center [372, 69] width 4 height 4
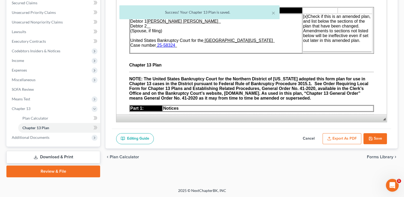
scroll to position [0, 0]
click at [346, 137] on button "Export as PDF" at bounding box center [342, 138] width 39 height 11
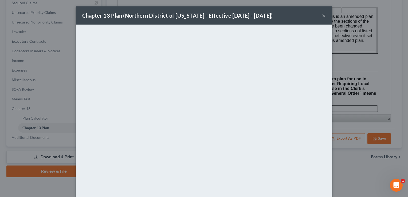
click at [322, 16] on button "×" at bounding box center [324, 15] width 4 height 6
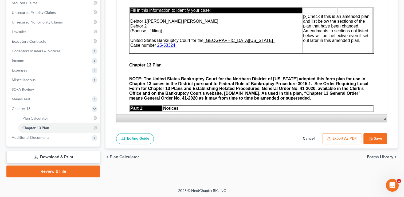
drag, startPoint x: 44, startPoint y: 170, endPoint x: 67, endPoint y: 168, distance: 22.8
click at [44, 170] on link "Review & File" at bounding box center [53, 172] width 94 height 12
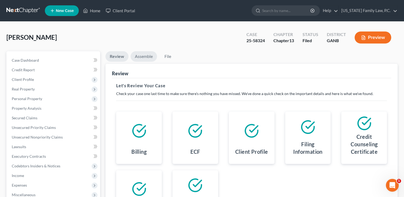
click at [139, 55] on link "Assemble" at bounding box center [144, 56] width 26 height 10
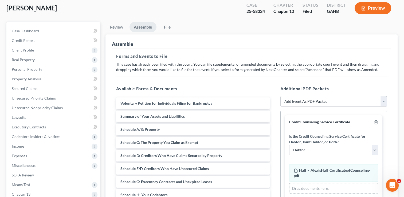
scroll to position [53, 0]
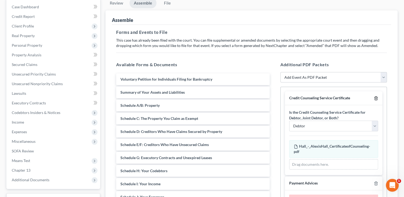
click at [375, 97] on polyline "button" at bounding box center [376, 97] width 3 height 0
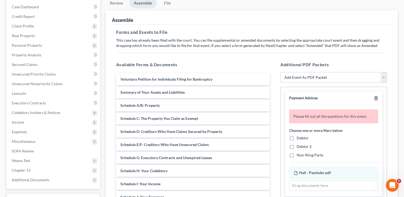
click at [375, 97] on polyline "button" at bounding box center [376, 97] width 3 height 0
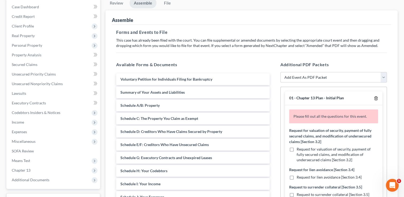
click at [375, 97] on polyline "button" at bounding box center [376, 97] width 3 height 0
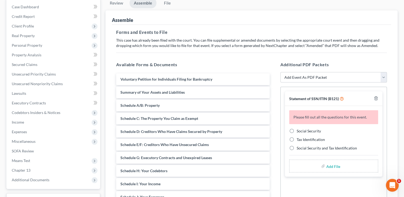
click at [373, 97] on div at bounding box center [375, 99] width 6 height 6
click at [378, 98] on icon "button" at bounding box center [376, 98] width 4 height 4
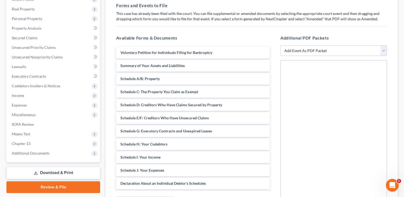
scroll to position [107, 0]
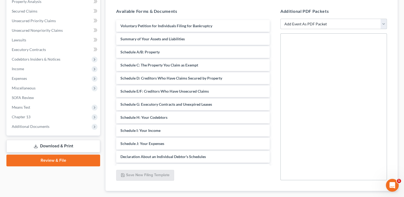
click at [310, 21] on select "Add Event As PDF Packet 01 - Chapter 13 Plan - Initial Plan 02-Application to P…" at bounding box center [334, 24] width 107 height 11
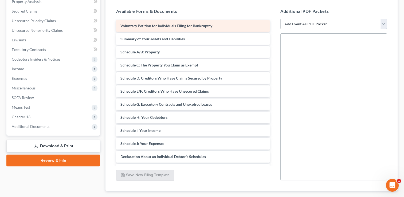
select select "4"
click at [281, 19] on select "Add Event As PDF Packet 01 - Chapter 13 Plan - Initial Plan 02-Application to P…" at bounding box center [334, 24] width 107 height 11
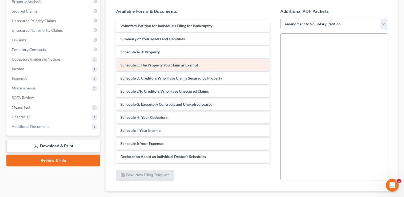
select select
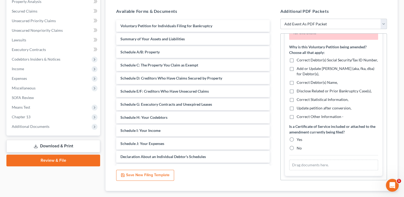
scroll to position [46, 0]
click at [297, 82] on label "Correct Debtor(s) Name," at bounding box center [317, 82] width 41 height 5
click at [299, 82] on input "Correct Debtor(s) Name," at bounding box center [300, 81] width 3 height 3
checkbox input "true"
click at [297, 138] on label "Yes" at bounding box center [300, 139] width 6 height 5
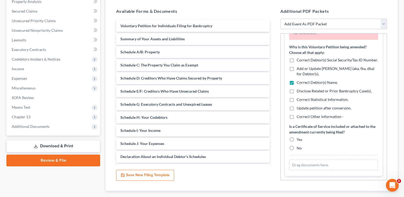
click at [299, 138] on input "Yes" at bounding box center [300, 138] width 3 height 3
radio input "true"
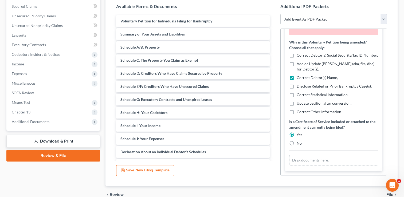
scroll to position [84, 0]
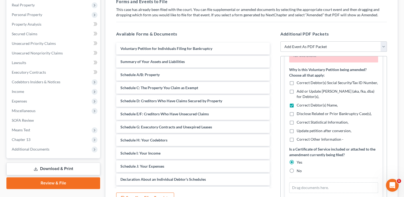
click at [314, 47] on select "Add Event As PDF Packet 01 - Chapter 13 Plan - Initial Plan 02-Application to P…" at bounding box center [334, 46] width 107 height 11
select select "18"
click at [281, 41] on select "Add Event As PDF Packet 01 - Chapter 13 Plan - Initial Plan 02-Application to P…" at bounding box center [334, 46] width 107 height 11
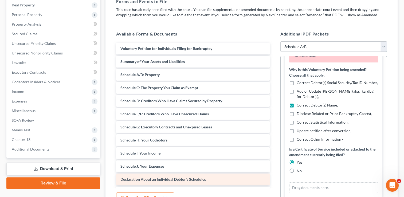
select select
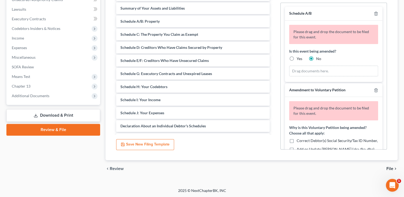
scroll to position [0, 0]
click at [297, 58] on label "Yes" at bounding box center [300, 59] width 6 height 5
click at [299, 58] on input "Yes" at bounding box center [300, 58] width 3 height 3
radio input "true"
radio input "false"
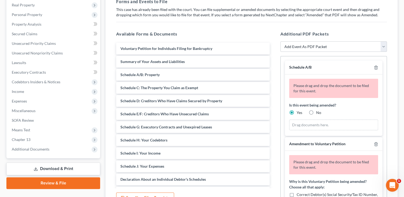
scroll to position [27, 0]
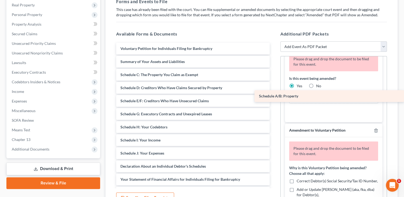
drag, startPoint x: 156, startPoint y: 76, endPoint x: 321, endPoint y: 98, distance: 167.0
click at [274, 98] on div "Schedule A/B: Property Voluntary Petition for Individuals Filing for Bankruptcy…" at bounding box center [193, 186] width 162 height 287
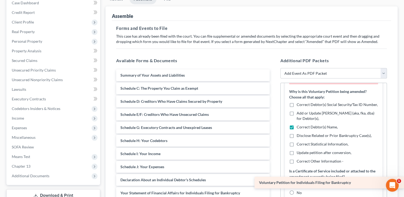
scroll to position [111, 0]
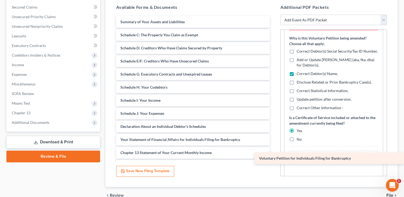
drag, startPoint x: 143, startPoint y: 75, endPoint x: 329, endPoint y: 159, distance: 203.9
click at [274, 159] on div "Voluntary Petition for Individuals Filing for Bankruptcy Voluntary Petition for…" at bounding box center [193, 153] width 162 height 274
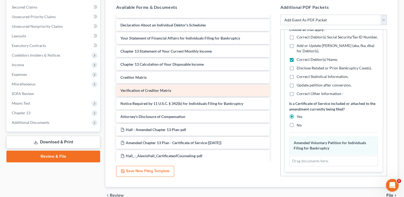
scroll to position [129, 0]
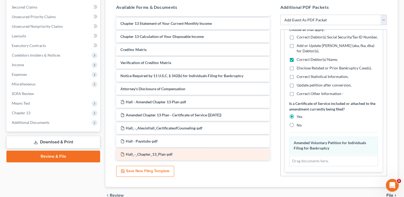
click at [154, 155] on span "Hall_-_Chapter_13_Plan-pdf" at bounding box center [149, 154] width 47 height 5
click at [155, 154] on span "Hall_-_Chapter_13_Plan-pdf" at bounding box center [149, 154] width 47 height 5
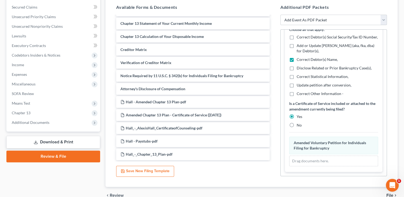
drag, startPoint x: 155, startPoint y: 154, endPoint x: 206, endPoint y: 170, distance: 54.3
click at [206, 170] on div "Available Forms & Documents Summary of Your Assets and Liabilities Schedule C: …" at bounding box center [193, 90] width 164 height 181
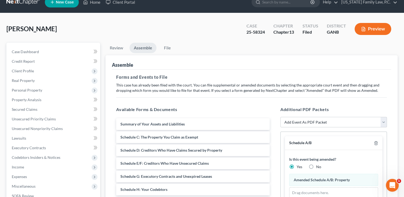
scroll to position [0, 0]
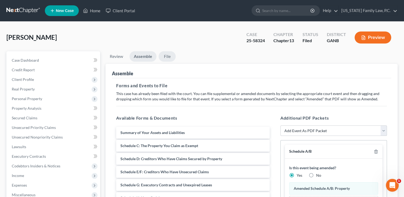
click at [168, 55] on link "File" at bounding box center [167, 56] width 17 height 10
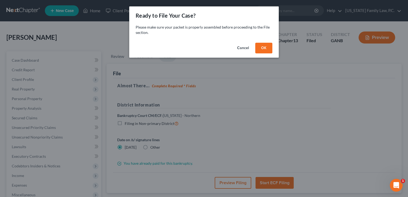
click at [265, 47] on button "OK" at bounding box center [264, 48] width 17 height 11
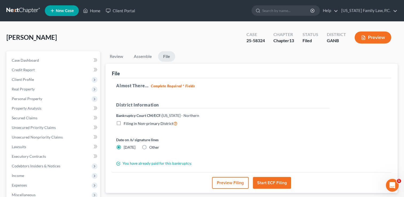
click at [277, 182] on button "Start ECF Filing" at bounding box center [272, 183] width 38 height 12
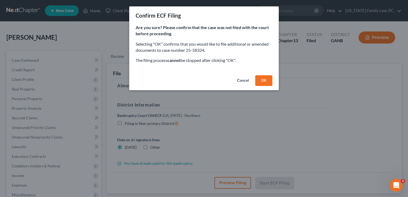
click at [242, 78] on button "Cancel" at bounding box center [243, 80] width 20 height 11
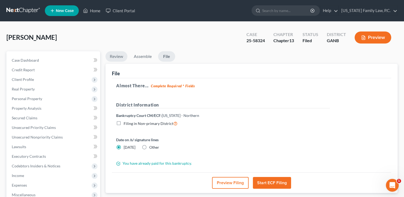
click at [113, 56] on link "Review" at bounding box center [117, 56] width 22 height 10
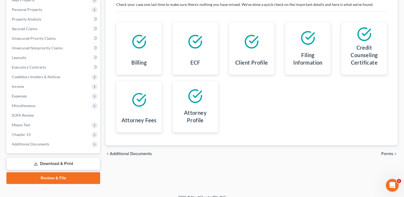
scroll to position [96, 0]
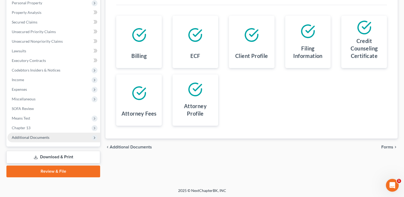
click at [48, 136] on span "Additional Documents" at bounding box center [53, 138] width 93 height 10
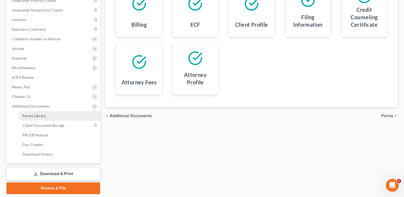
scroll to position [144, 0]
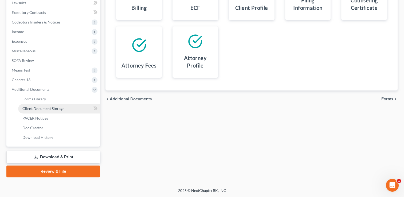
click at [53, 108] on span "Client Document Storage" at bounding box center [43, 108] width 42 height 5
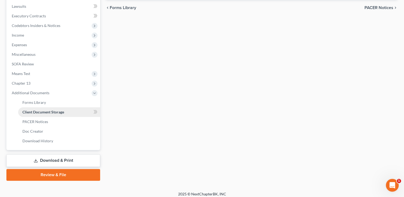
select select "5"
select select "35"
select select "0"
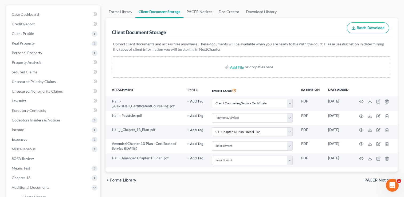
scroll to position [53, 0]
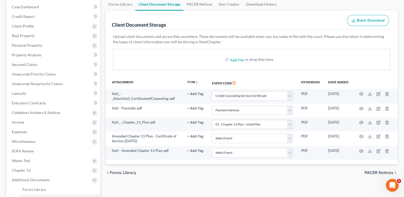
select select "5"
select select "35"
select select "0"
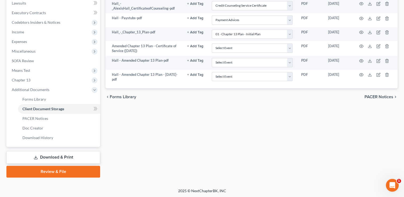
scroll to position [144, 0]
click at [53, 173] on link "Review & File" at bounding box center [53, 172] width 94 height 12
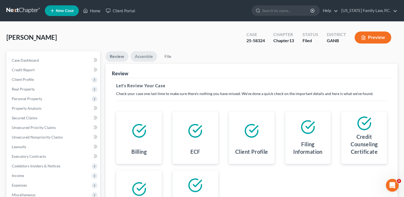
click at [141, 57] on link "Assemble" at bounding box center [144, 56] width 26 height 10
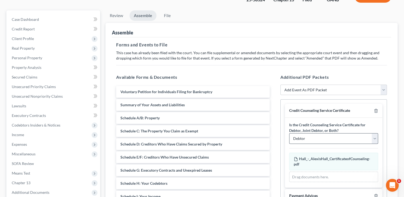
scroll to position [53, 0]
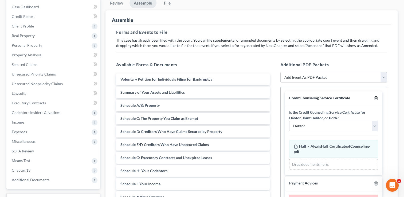
click at [376, 98] on line "button" at bounding box center [376, 98] width 0 height 1
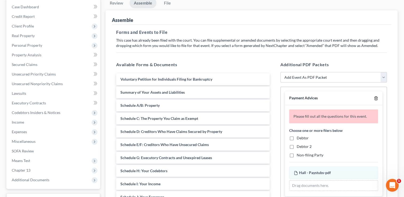
click at [376, 98] on line "button" at bounding box center [376, 98] width 0 height 1
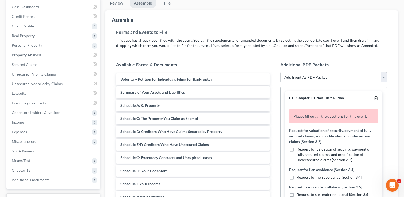
click at [376, 98] on line "button" at bounding box center [376, 98] width 0 height 1
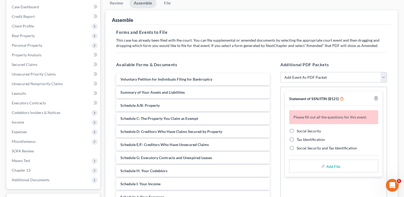
click at [372, 98] on div "Statement of SSN/ITIN (B121)" at bounding box center [334, 98] width 98 height 15
click at [376, 98] on line "button" at bounding box center [376, 98] width 0 height 1
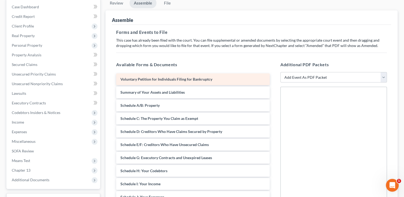
click at [173, 78] on span "Voluntary Petition for Individuals Filing for Bankruptcy" at bounding box center [167, 79] width 92 height 5
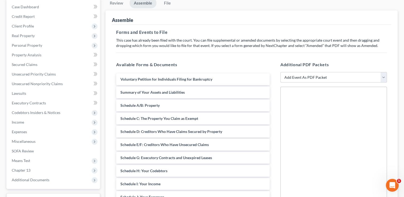
click at [302, 80] on select "Add Event As PDF Packet 01 - Chapter 13 Plan - Initial Plan 02-Application to P…" at bounding box center [334, 77] width 107 height 11
select select "4"
click at [281, 72] on select "Add Event As PDF Packet 01 - Chapter 13 Plan - Initial Plan 02-Application to P…" at bounding box center [334, 77] width 107 height 11
select select
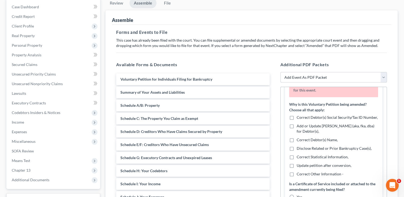
scroll to position [46, 0]
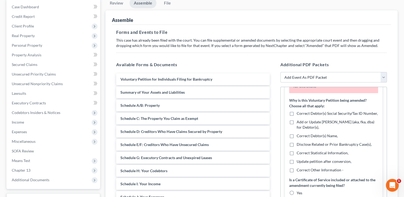
drag, startPoint x: 291, startPoint y: 136, endPoint x: 295, endPoint y: 135, distance: 3.5
click at [297, 136] on label "Correct Debtor(s) Name," at bounding box center [317, 135] width 41 height 5
click at [299, 136] on input "Correct Debtor(s) Name," at bounding box center [300, 134] width 3 height 3
checkbox input "true"
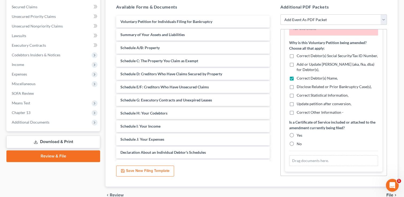
scroll to position [134, 0]
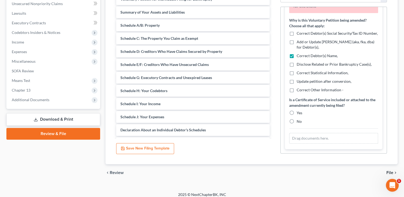
click at [297, 112] on label "Yes" at bounding box center [300, 112] width 6 height 5
click at [299, 112] on input "Yes" at bounding box center [300, 111] width 3 height 3
radio input "true"
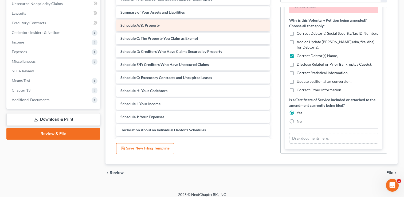
scroll to position [107, 0]
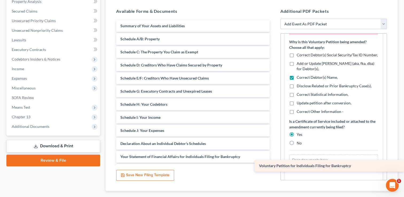
drag, startPoint x: 153, startPoint y: 25, endPoint x: 321, endPoint y: 165, distance: 217.7
click at [274, 165] on div "Voluntary Petition for Individuals Filing for Bankruptcy Voluntary Petition for…" at bounding box center [193, 170] width 162 height 300
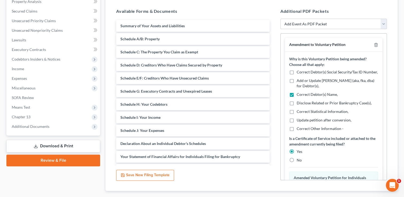
scroll to position [0, 0]
click at [315, 22] on select "Add Event As PDF Packet 01 - Chapter 13 Plan - Initial Plan 02-Application to P…" at bounding box center [334, 24] width 107 height 11
select select "18"
click at [281, 19] on select "Add Event As PDF Packet 01 - Chapter 13 Plan - Initial Plan 02-Application to P…" at bounding box center [334, 24] width 107 height 11
select select
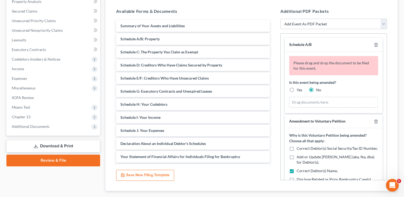
click at [297, 90] on label "Yes" at bounding box center [300, 89] width 6 height 5
click at [299, 90] on input "Yes" at bounding box center [300, 88] width 3 height 3
radio input "true"
radio input "false"
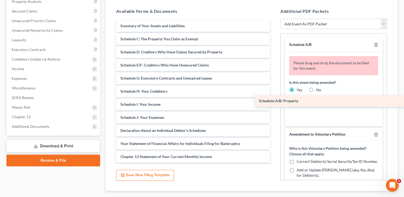
drag, startPoint x: 156, startPoint y: 38, endPoint x: 316, endPoint y: 101, distance: 171.4
click at [274, 101] on div "Schedule A/B: Property Summary of Your Assets and Liabilities Schedule A/B: Pro…" at bounding box center [193, 163] width 162 height 287
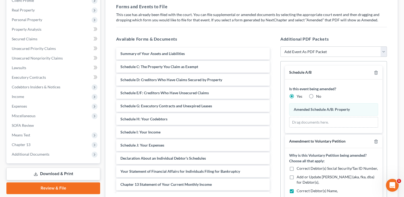
scroll to position [80, 0]
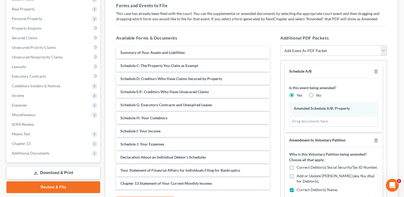
click at [306, 49] on select "Add Event As PDF Packet 01 - Chapter 13 Plan - Initial Plan 02-Application to P…" at bounding box center [334, 50] width 107 height 11
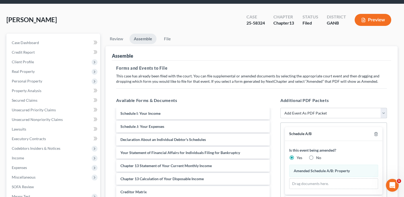
scroll to position [4, 0]
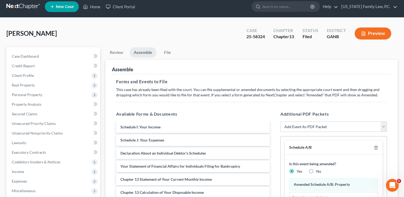
click at [315, 128] on select "Add Event As PDF Packet 01 - Chapter 13 Plan - Initial Plan 02-Application to P…" at bounding box center [334, 127] width 107 height 11
select select "0"
click at [281, 122] on select "Add Event As PDF Packet 01 - Chapter 13 Plan - Initial Plan 02-Application to P…" at bounding box center [334, 127] width 107 height 11
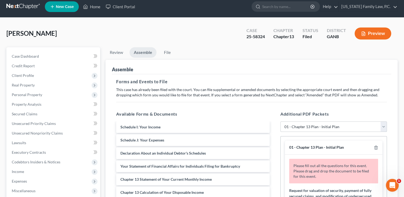
select select
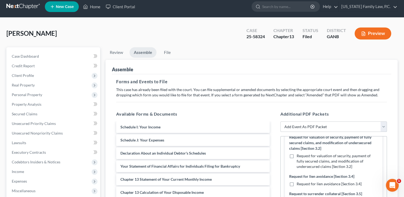
scroll to position [80, 0]
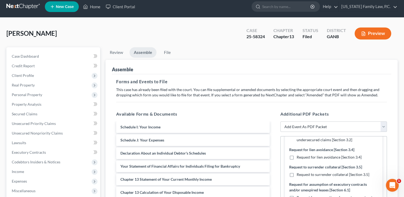
click at [297, 157] on label "Request for lien avoidance [Section 3.4]" at bounding box center [329, 157] width 65 height 5
click at [299, 157] on input "Request for lien avoidance [Section 3.4]" at bounding box center [300, 156] width 3 height 3
checkbox input "true"
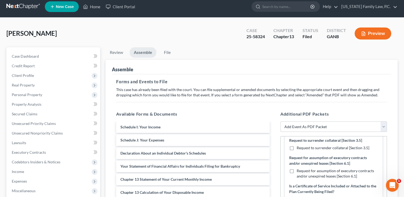
click at [297, 147] on label "Request to surrender collateral [Section 3.5]" at bounding box center [333, 147] width 73 height 5
click at [299, 147] on input "Request to surrender collateral [Section 3.5]" at bounding box center [300, 146] width 3 height 3
checkbox input "true"
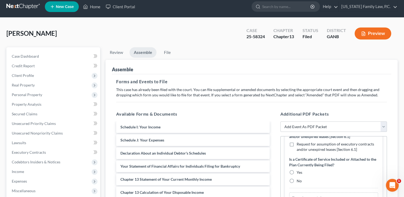
click at [297, 171] on label "Yes" at bounding box center [300, 172] width 6 height 5
click at [299, 171] on input "Yes" at bounding box center [300, 171] width 3 height 3
radio input "true"
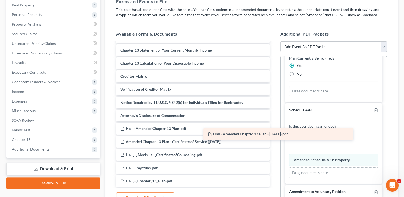
scroll to position [129, 0]
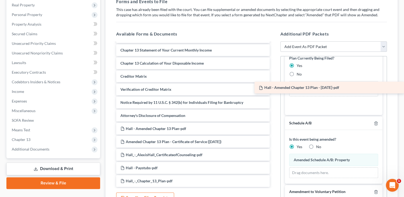
drag, startPoint x: 187, startPoint y: 114, endPoint x: 335, endPoint y: 87, distance: 150.3
click at [274, 87] on div "Hall - Amended Chapter 13 Plan - [DATE]-pdf Summary of Your Assets and Liabilit…" at bounding box center [193, 50] width 162 height 274
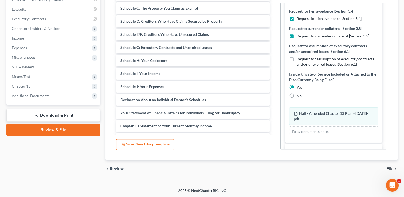
scroll to position [0, 0]
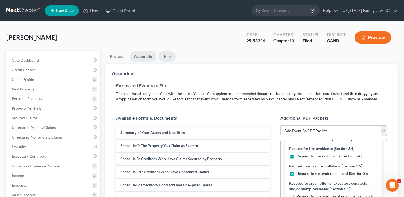
click at [167, 57] on link "File" at bounding box center [167, 56] width 17 height 10
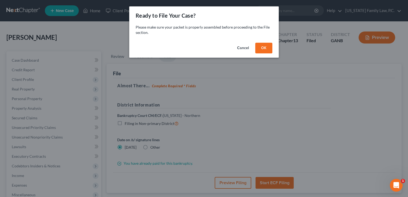
click at [265, 48] on button "OK" at bounding box center [264, 48] width 17 height 11
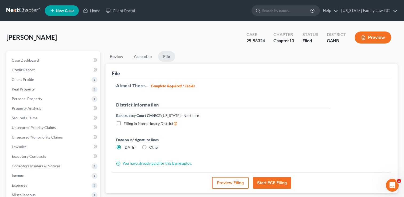
click at [235, 183] on button "Preview Filing" at bounding box center [230, 183] width 37 height 12
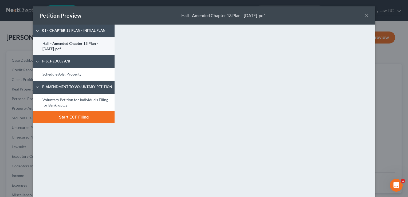
click at [66, 44] on link "Hall - Amended Chapter 13 Plan - [DATE]-pdf" at bounding box center [74, 46] width 82 height 18
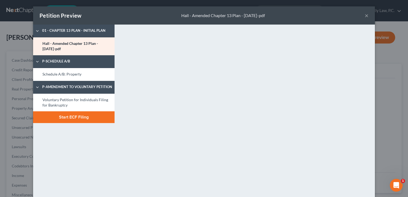
click at [365, 14] on button "×" at bounding box center [367, 15] width 4 height 6
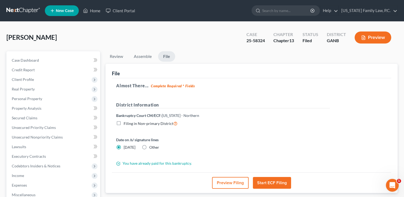
click at [265, 182] on button "Start ECF Filing" at bounding box center [272, 183] width 38 height 12
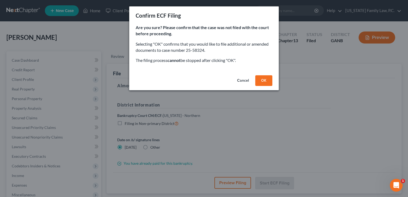
click at [262, 81] on button "OK" at bounding box center [264, 80] width 17 height 11
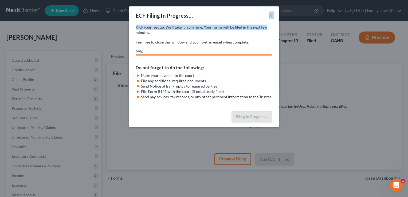
drag, startPoint x: 230, startPoint y: 14, endPoint x: 163, endPoint y: 12, distance: 67.7
click at [273, 26] on div "ECF Filing In Progress... × Kick your feet up. We’ll take it from here. Your ca…" at bounding box center [204, 66] width 150 height 121
click at [185, 35] on p "Kick your feet up. We’ll take it from here. Your forms will be filed in the nex…" at bounding box center [204, 30] width 137 height 11
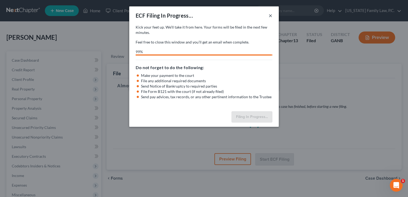
click at [271, 15] on button "×" at bounding box center [271, 15] width 4 height 6
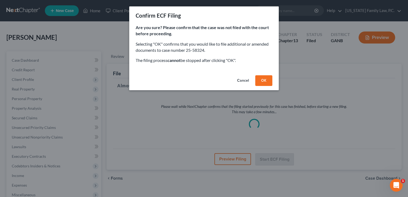
click at [258, 80] on button "OK" at bounding box center [264, 80] width 17 height 11
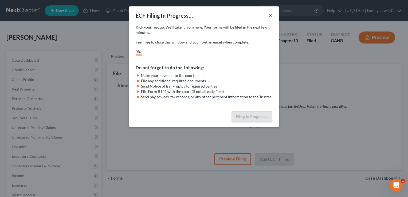
click at [270, 14] on button "×" at bounding box center [271, 15] width 4 height 6
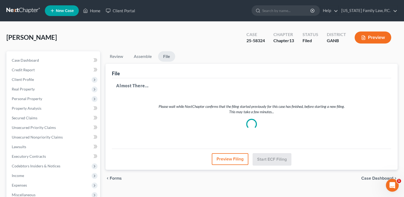
scroll to position [96, 0]
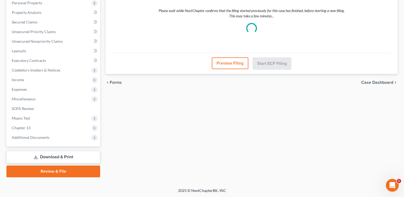
click at [45, 172] on link "Review & File" at bounding box center [53, 172] width 94 height 12
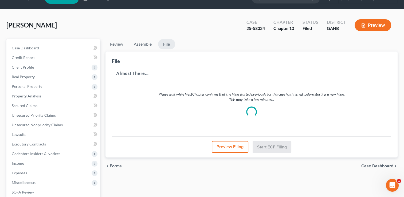
scroll to position [0, 0]
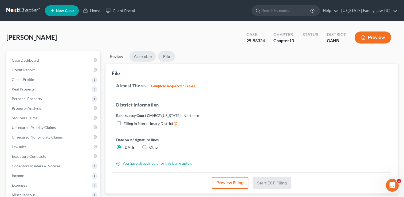
click at [136, 55] on link "Assemble" at bounding box center [143, 56] width 26 height 10
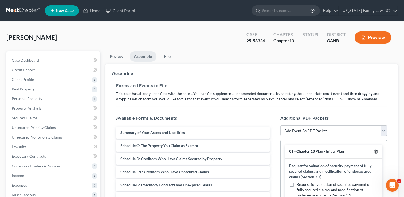
click at [376, 152] on line "button" at bounding box center [376, 152] width 0 height 1
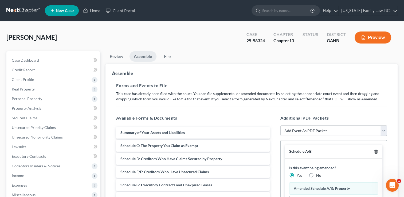
click at [375, 150] on icon "button" at bounding box center [376, 151] width 2 height 3
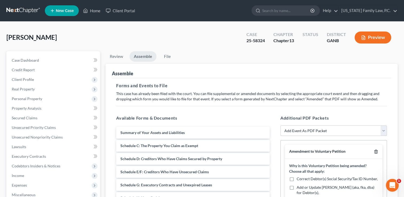
click at [376, 152] on line "button" at bounding box center [376, 152] width 0 height 1
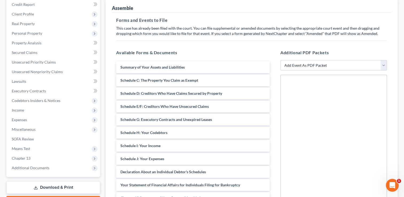
scroll to position [57, 0]
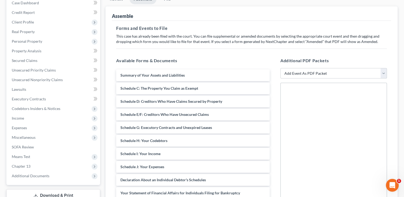
click at [315, 74] on select "Add Event As PDF Packet 01 - Chapter 13 Plan - Initial Plan 02-Application to P…" at bounding box center [334, 73] width 107 height 11
click at [23, 62] on span "Secured Claims" at bounding box center [25, 60] width 26 height 5
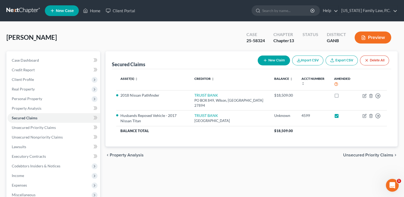
click at [376, 36] on button "Preview" at bounding box center [373, 38] width 37 height 12
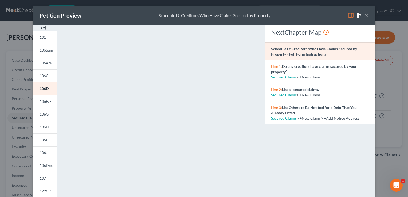
click at [363, 15] on span at bounding box center [361, 15] width 9 height 5
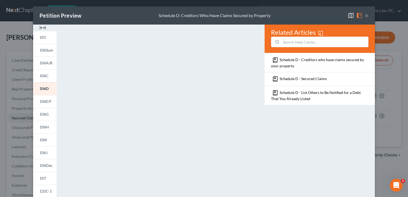
click at [365, 15] on button "×" at bounding box center [367, 15] width 4 height 6
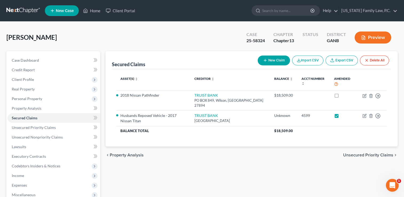
scroll to position [96, 0]
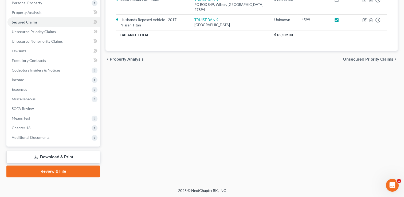
click at [55, 172] on link "Review & File" at bounding box center [53, 172] width 94 height 12
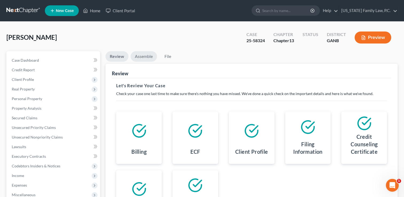
click at [145, 57] on link "Assemble" at bounding box center [144, 56] width 26 height 10
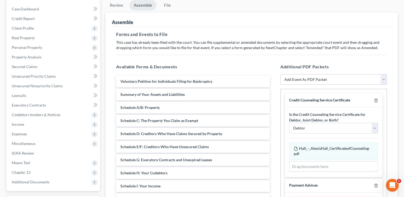
scroll to position [53, 0]
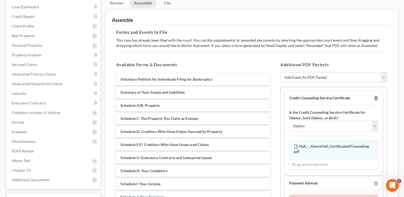
click at [374, 98] on icon "button" at bounding box center [376, 98] width 4 height 4
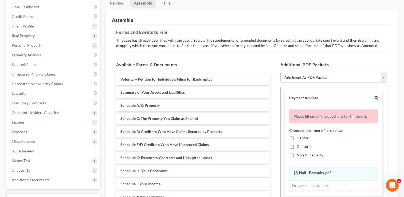
click at [374, 98] on icon "button" at bounding box center [376, 98] width 4 height 4
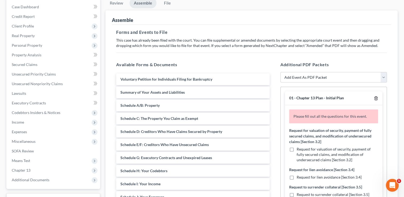
click at [374, 98] on icon "button" at bounding box center [376, 98] width 4 height 4
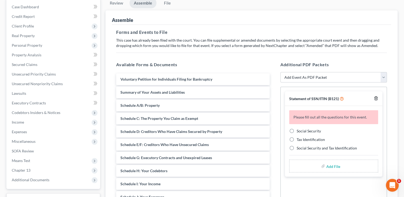
click at [375, 97] on icon "button" at bounding box center [376, 98] width 4 height 4
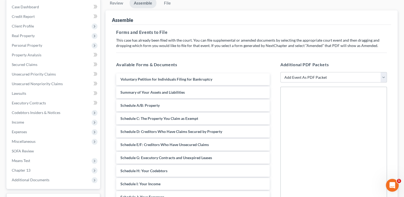
click at [337, 77] on select "Add Event As PDF Packet 01 - Chapter 13 Plan - Initial Plan 02-Application to P…" at bounding box center [334, 77] width 107 height 11
select select "20"
click at [281, 72] on select "Add Event As PDF Packet 01 - Chapter 13 Plan - Initial Plan 02-Application to P…" at bounding box center [334, 77] width 107 height 11
select select
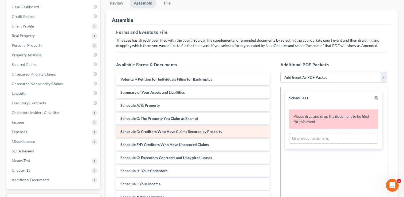
click at [155, 130] on span "Schedule D: Creditors Who Have Claims Secured by Property" at bounding box center [172, 131] width 102 height 5
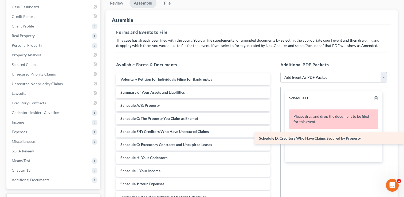
drag, startPoint x: 155, startPoint y: 130, endPoint x: 297, endPoint y: 137, distance: 142.6
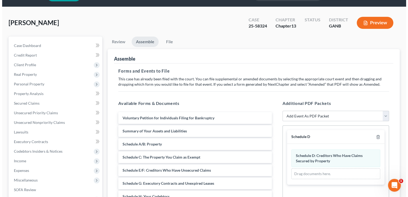
scroll to position [0, 0]
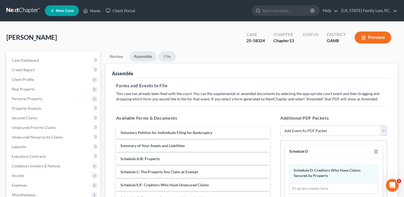
click at [162, 53] on link "File" at bounding box center [167, 56] width 17 height 10
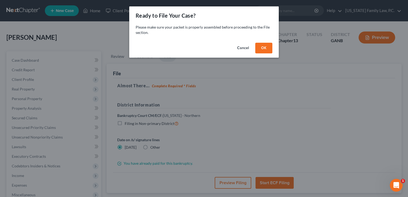
click at [268, 47] on button "OK" at bounding box center [264, 48] width 17 height 11
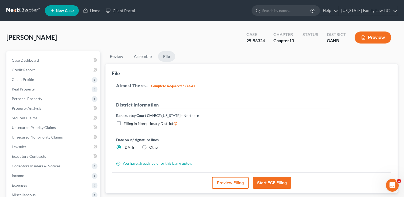
click at [229, 180] on button "Preview Filing" at bounding box center [230, 183] width 37 height 12
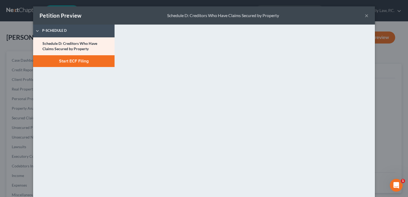
click at [365, 14] on button "×" at bounding box center [367, 15] width 4 height 6
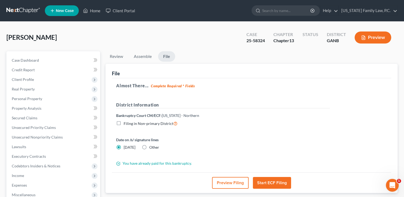
click at [281, 180] on button "Start ECF Filing" at bounding box center [272, 183] width 38 height 12
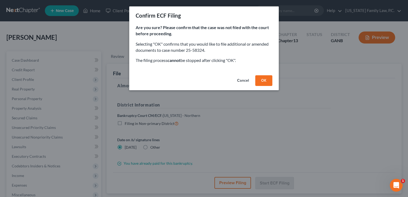
click at [263, 78] on button "OK" at bounding box center [264, 80] width 17 height 11
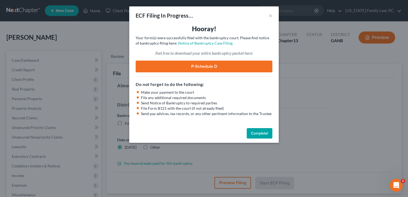
click at [205, 66] on link "P-Schedule D" at bounding box center [204, 67] width 137 height 12
click at [253, 130] on button "Complete!" at bounding box center [260, 133] width 26 height 11
